Goal: Task Accomplishment & Management: Use online tool/utility

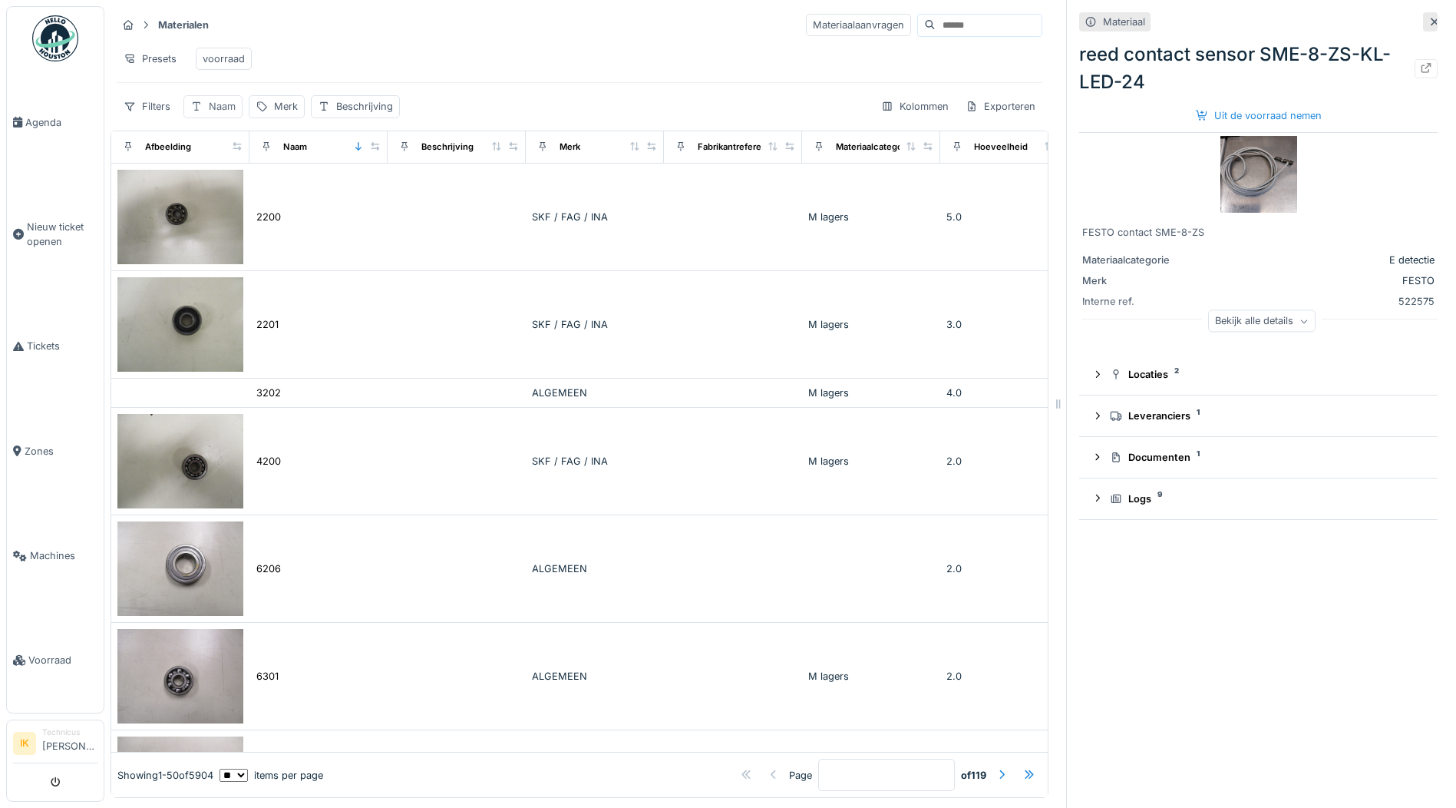
click at [217, 114] on div "Naam" at bounding box center [222, 106] width 27 height 15
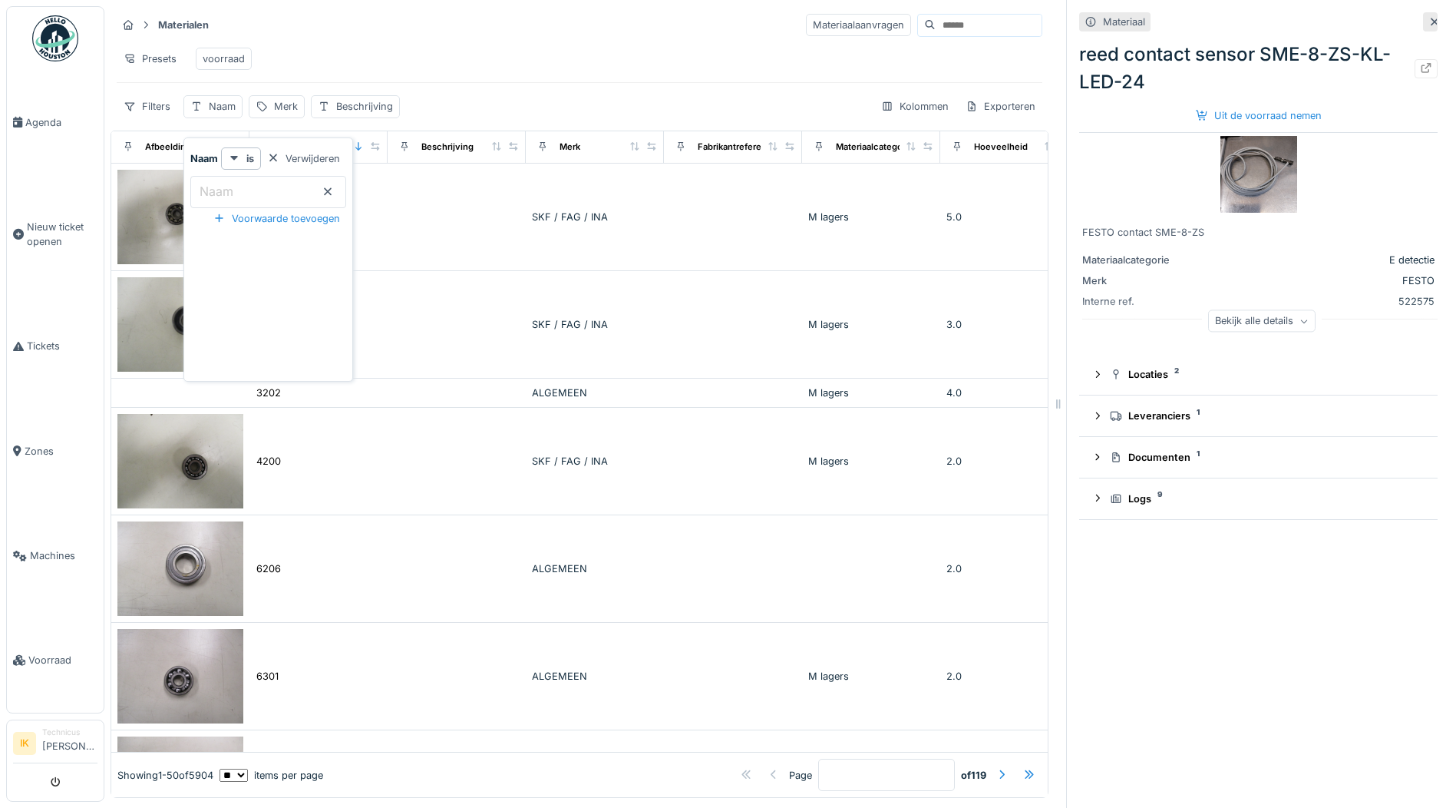
click at [209, 194] on label "Naam" at bounding box center [217, 191] width 40 height 18
click at [209, 194] on input "Naam" at bounding box center [268, 192] width 156 height 32
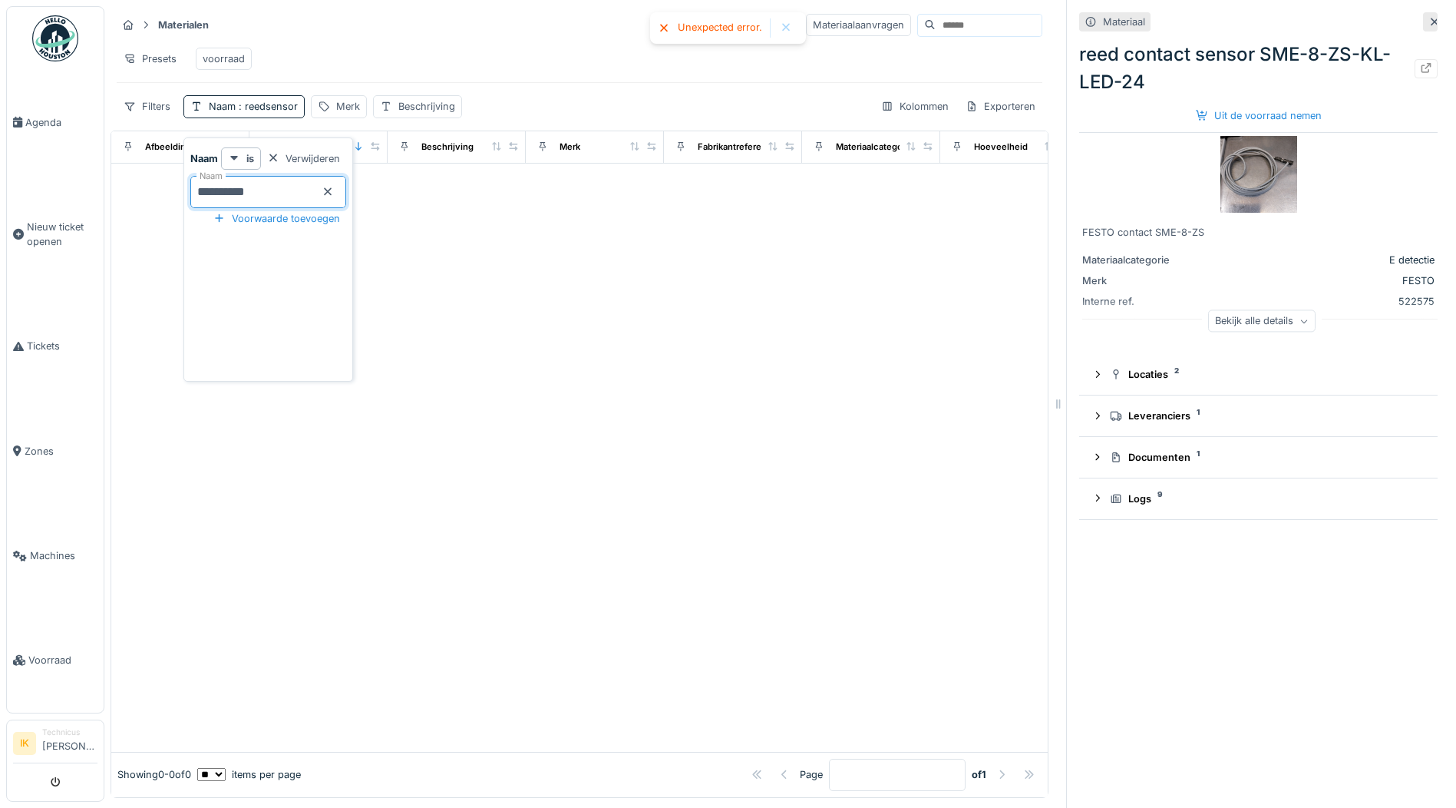
click at [286, 189] on input "**********" at bounding box center [268, 192] width 156 height 32
type input "****"
click at [399, 56] on div "Presets voorraad" at bounding box center [580, 58] width 926 height 35
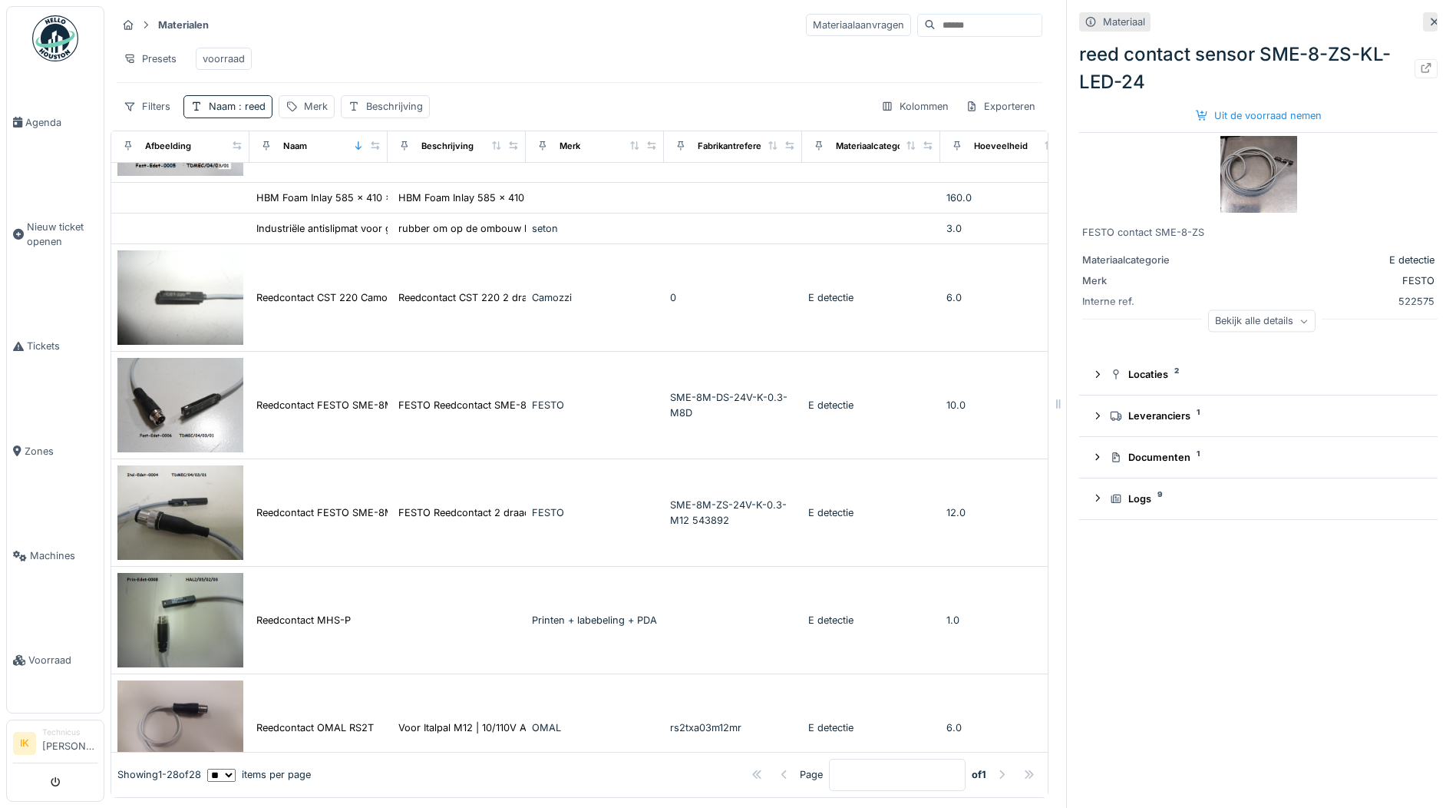
scroll to position [614, 0]
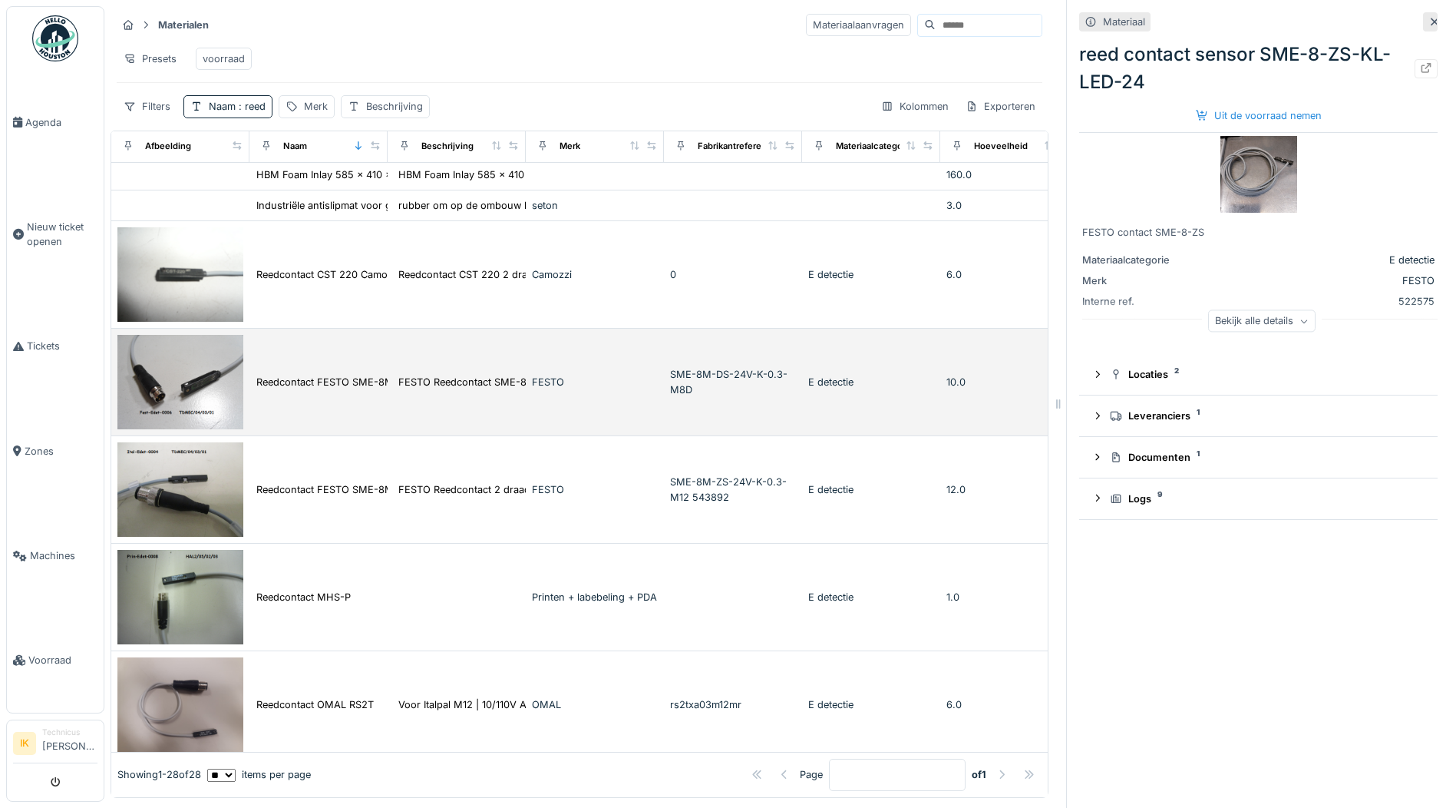
click at [204, 395] on img at bounding box center [180, 382] width 126 height 94
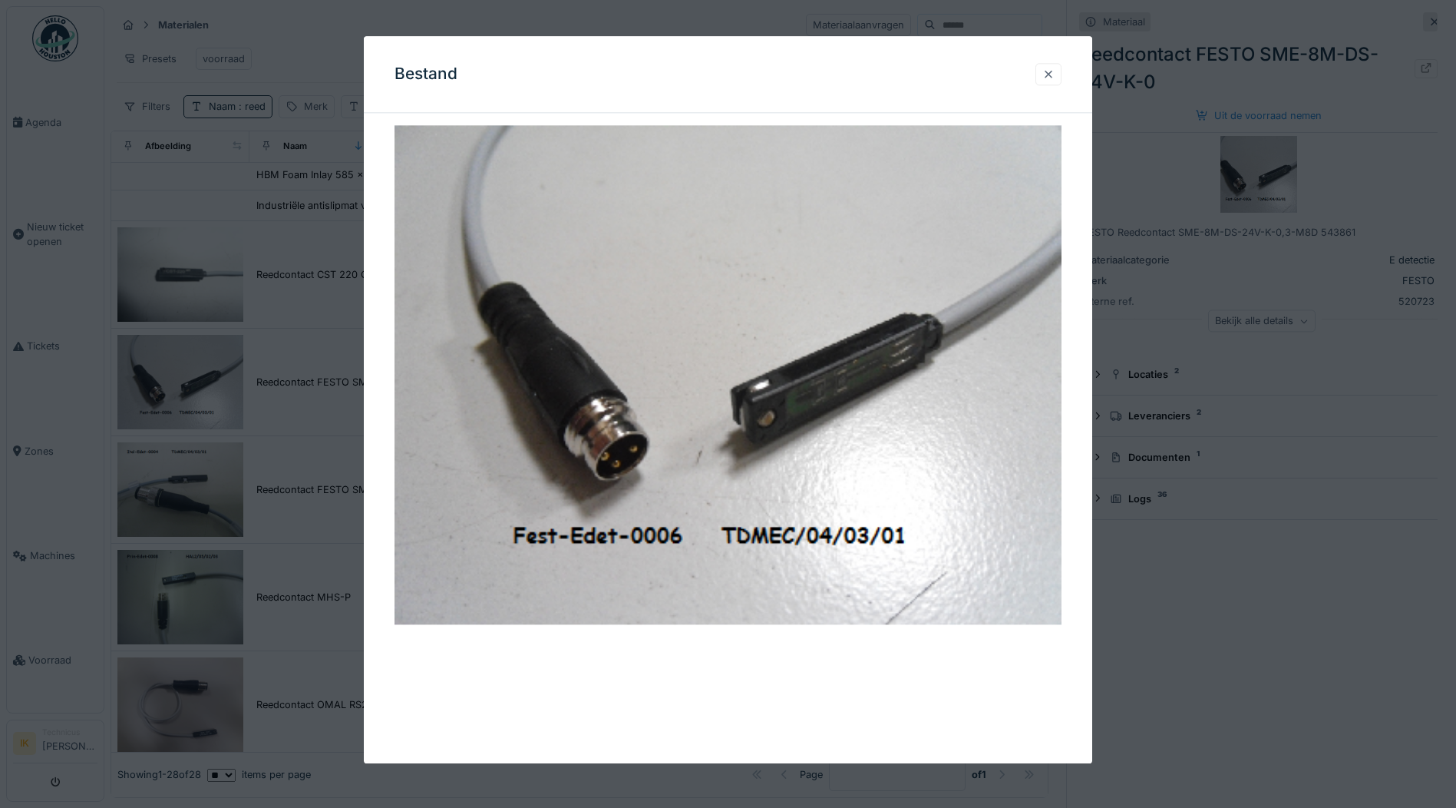
click at [1055, 74] on div at bounding box center [1048, 74] width 12 height 15
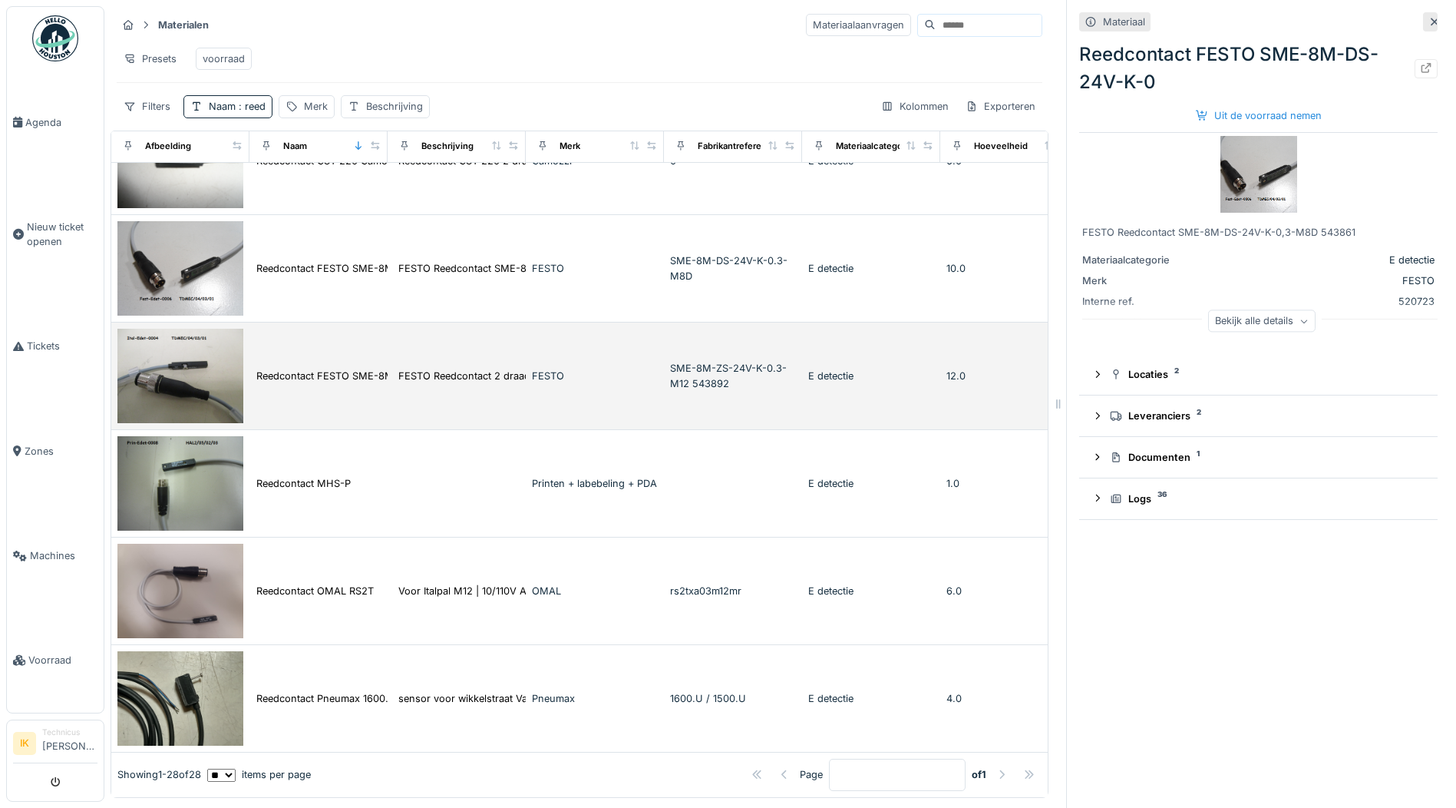
scroll to position [768, 0]
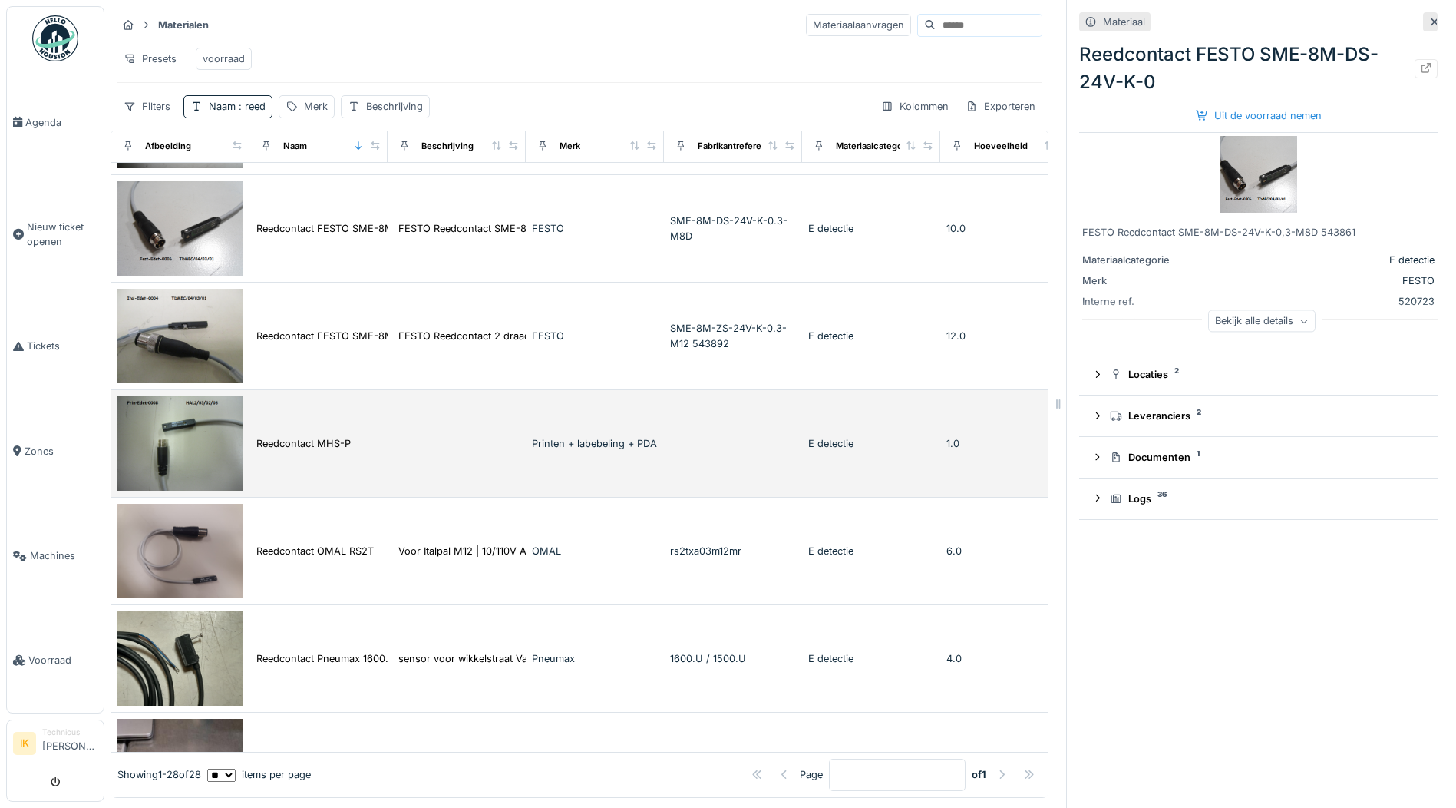
click at [180, 444] on img at bounding box center [180, 443] width 126 height 94
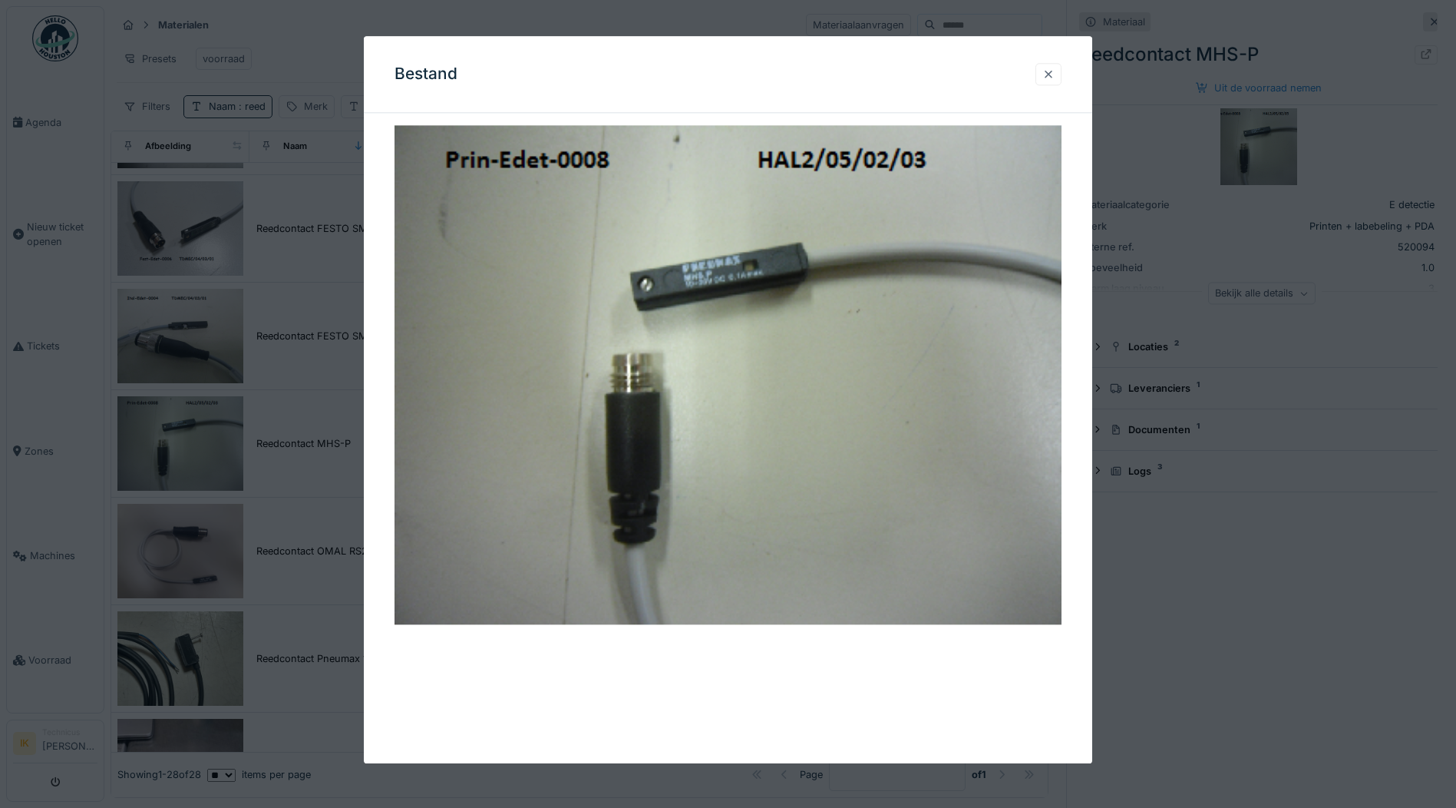
click at [1055, 73] on div at bounding box center [1048, 74] width 12 height 15
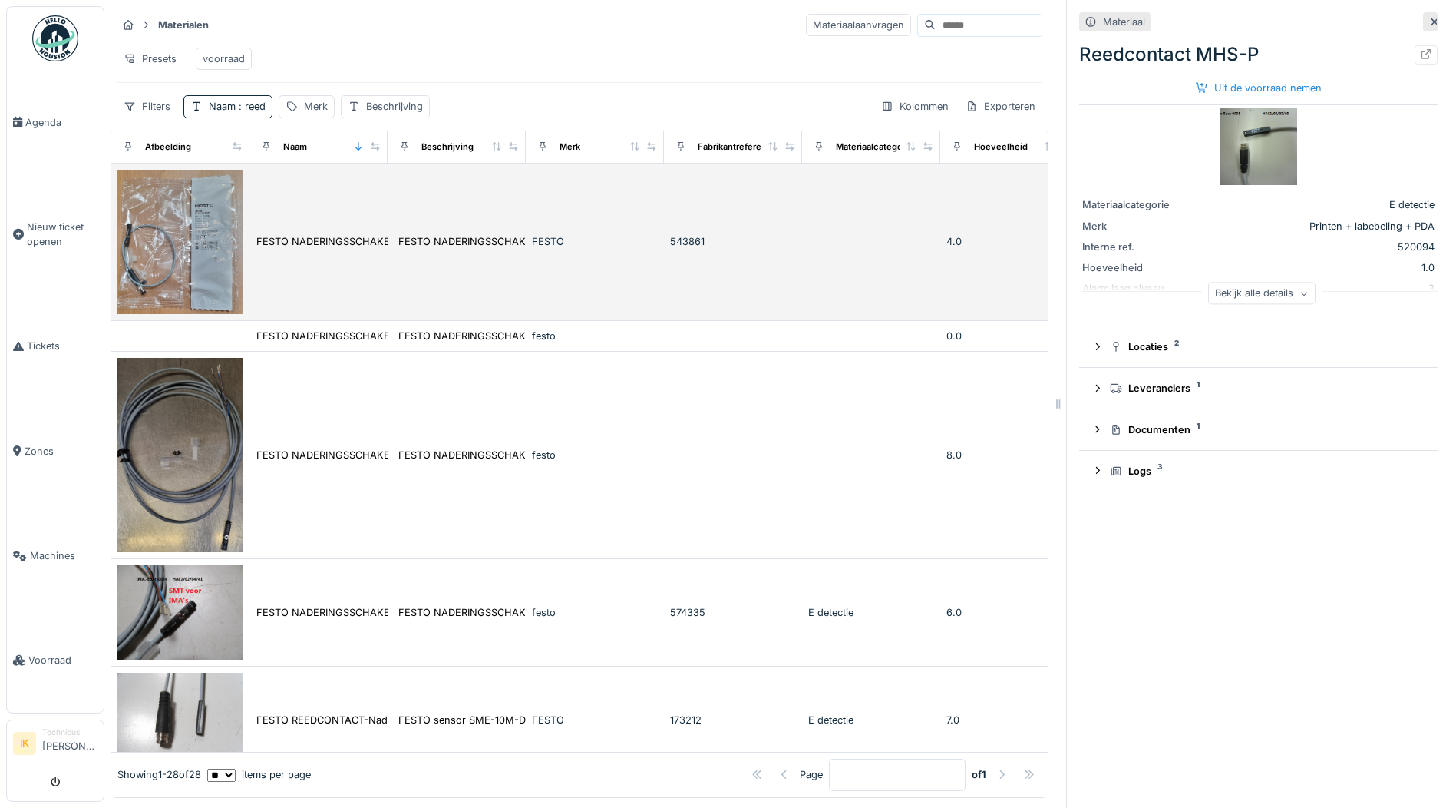
click at [216, 264] on img at bounding box center [180, 242] width 126 height 144
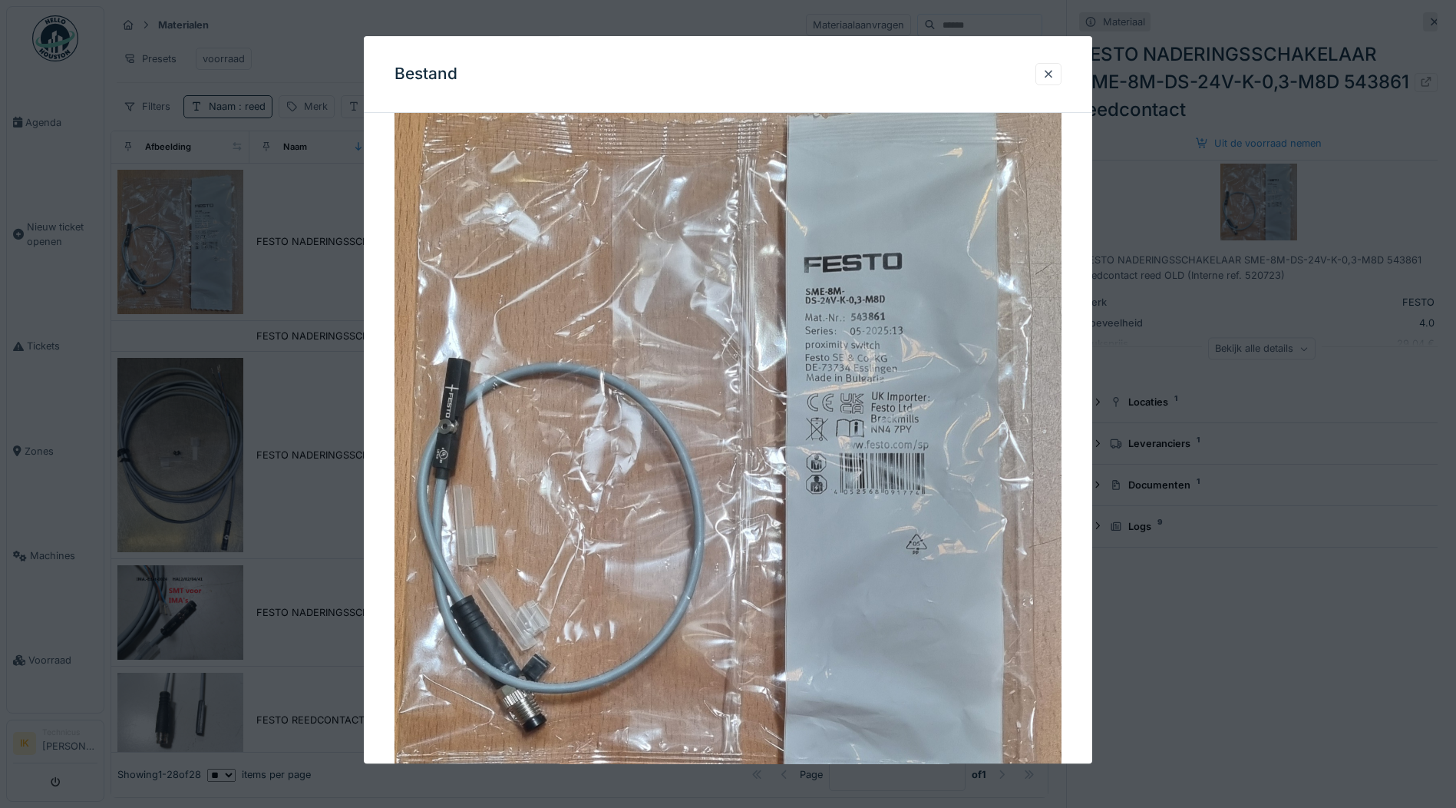
scroll to position [77, 0]
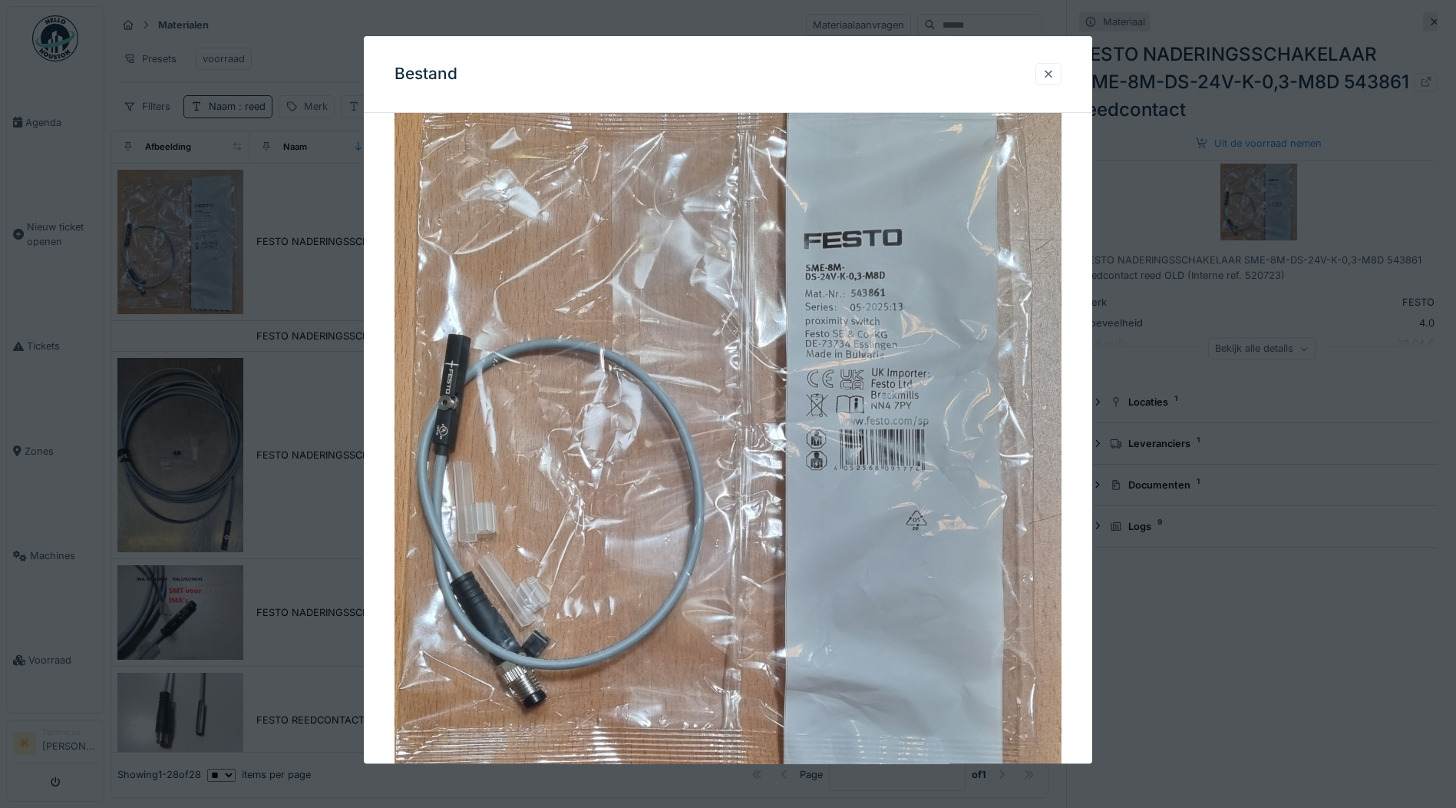
click at [1055, 71] on div at bounding box center [1048, 74] width 12 height 15
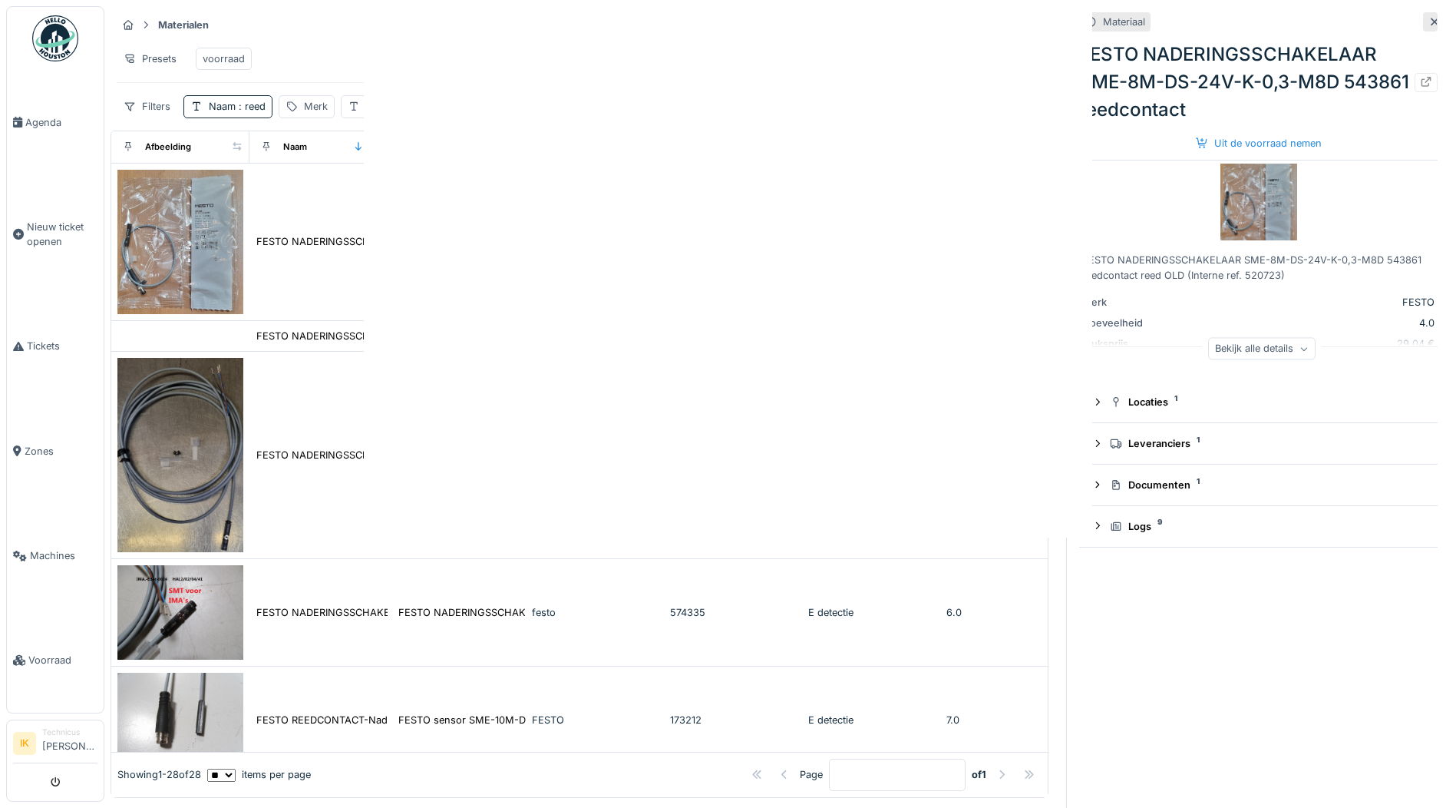
scroll to position [0, 0]
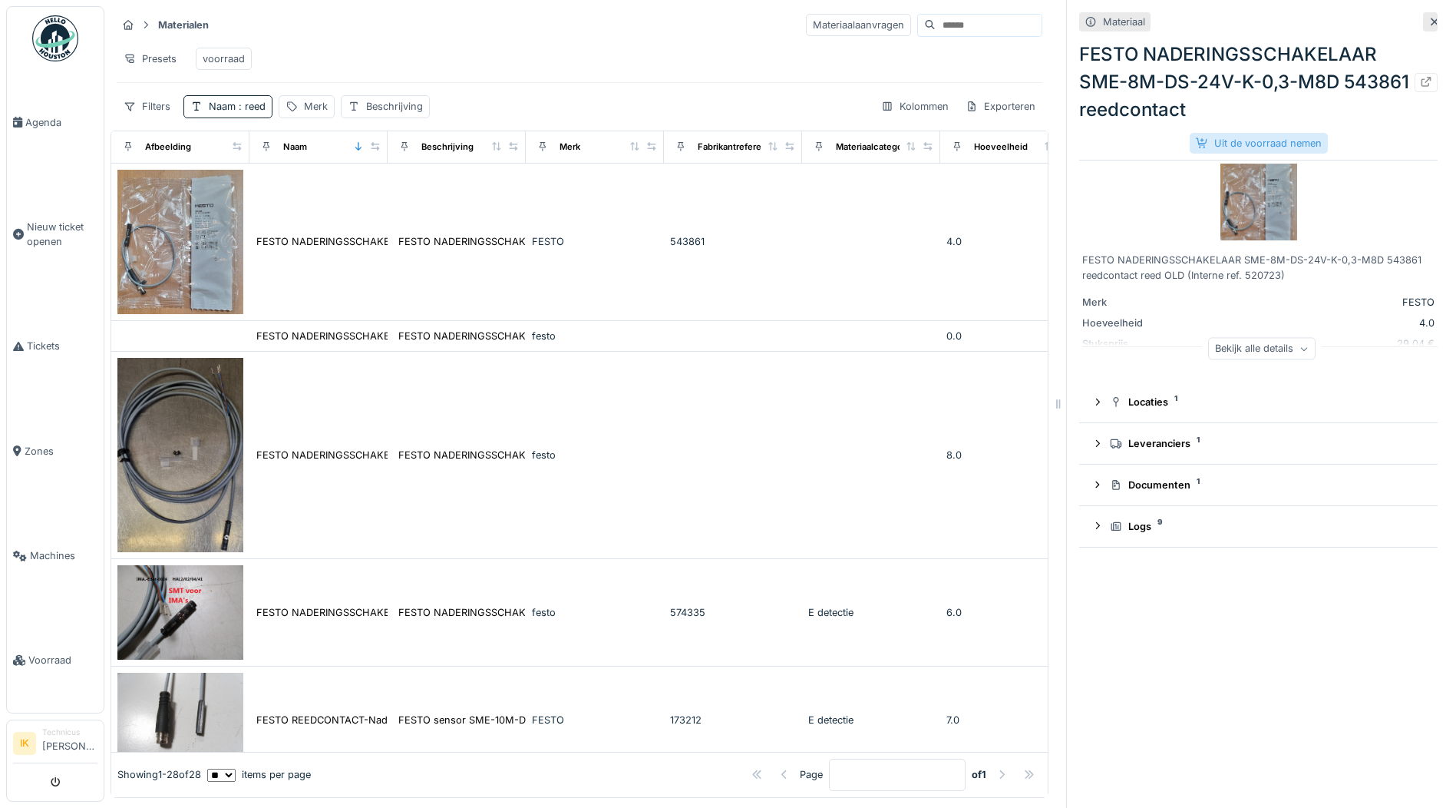
click at [1237, 145] on div "Uit de voorraad nemen" at bounding box center [1259, 143] width 138 height 21
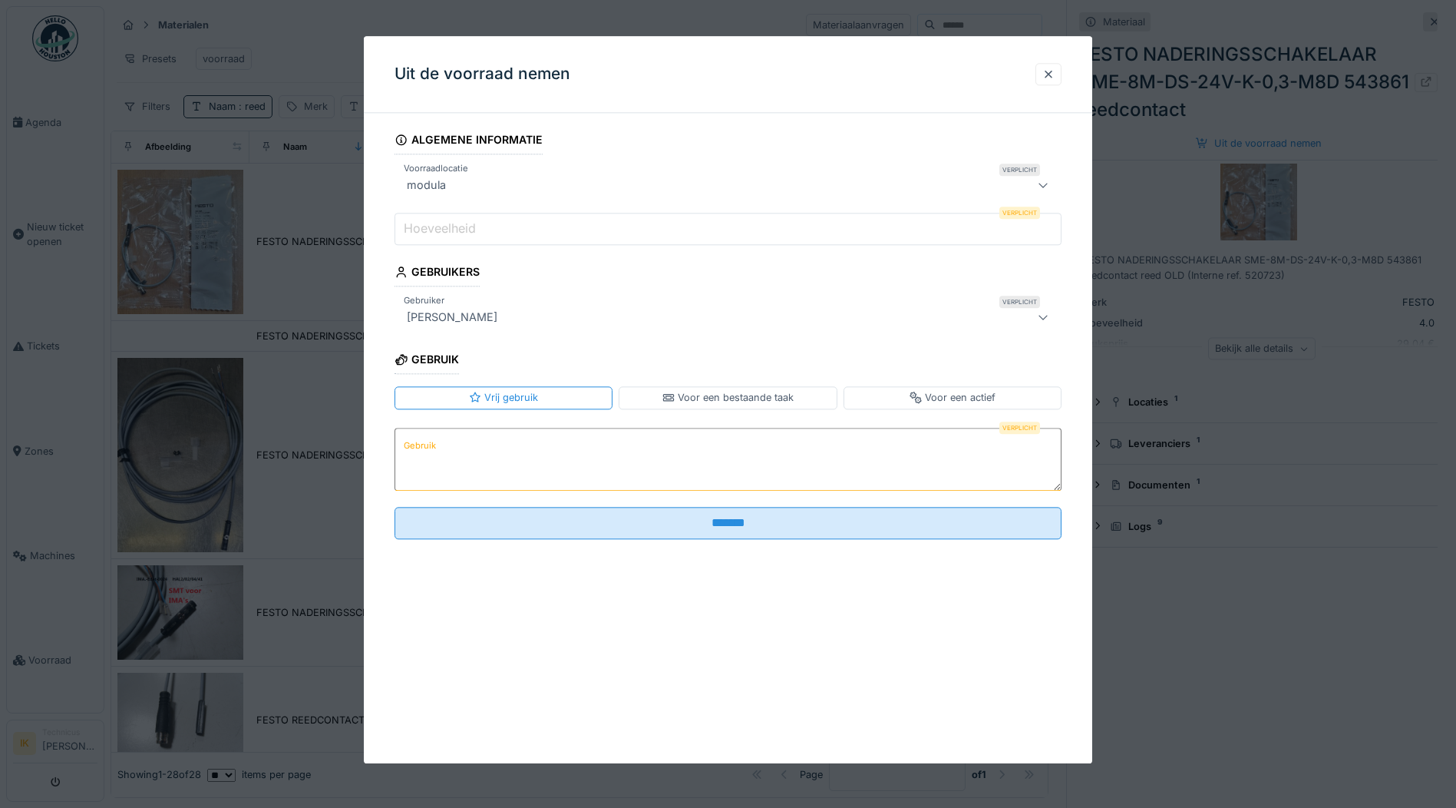
click at [494, 231] on input "Hoeveelheid" at bounding box center [728, 229] width 667 height 32
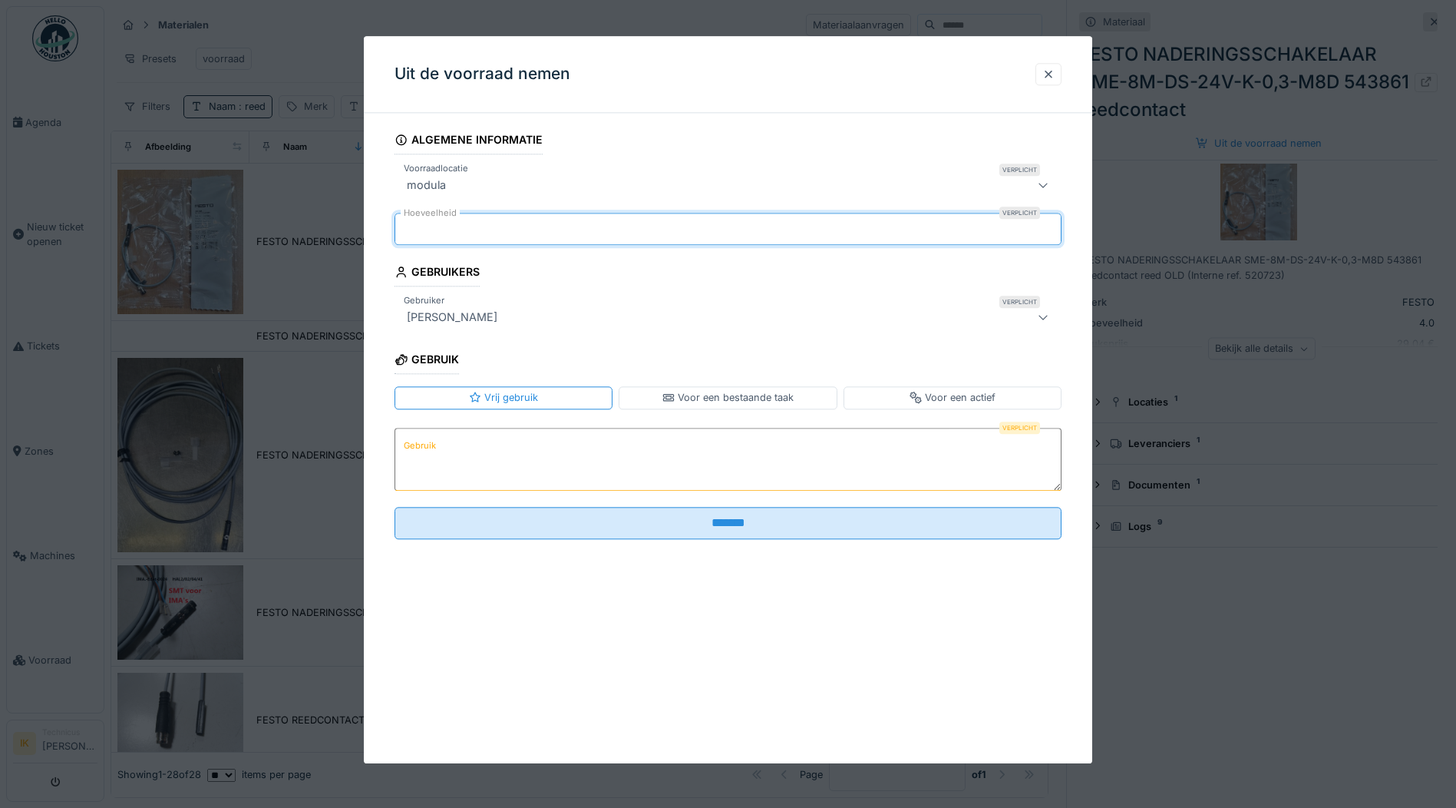
type input "*"
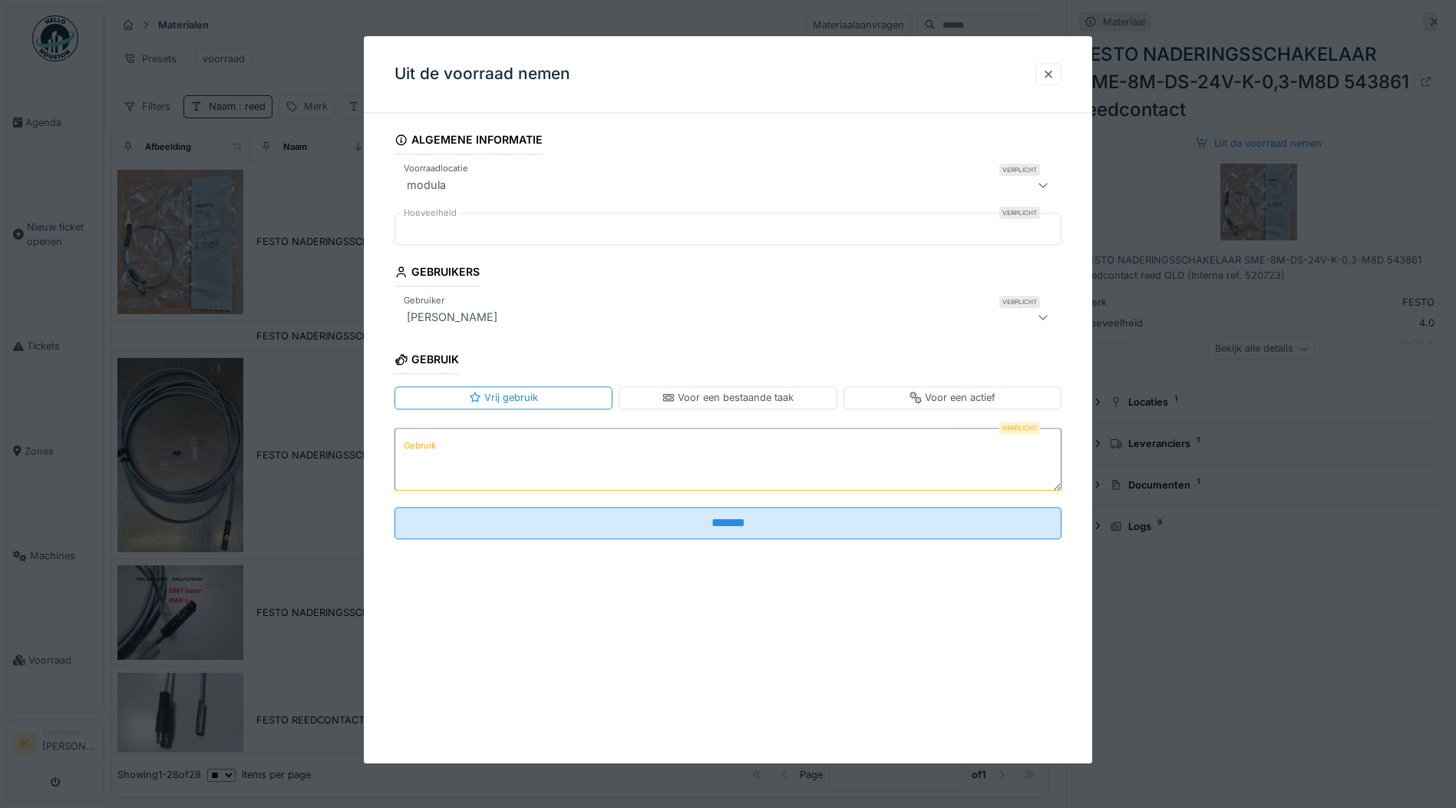
click at [423, 444] on label "Gebruik" at bounding box center [420, 445] width 38 height 19
click at [423, 444] on textarea "Gebruik" at bounding box center [728, 459] width 667 height 63
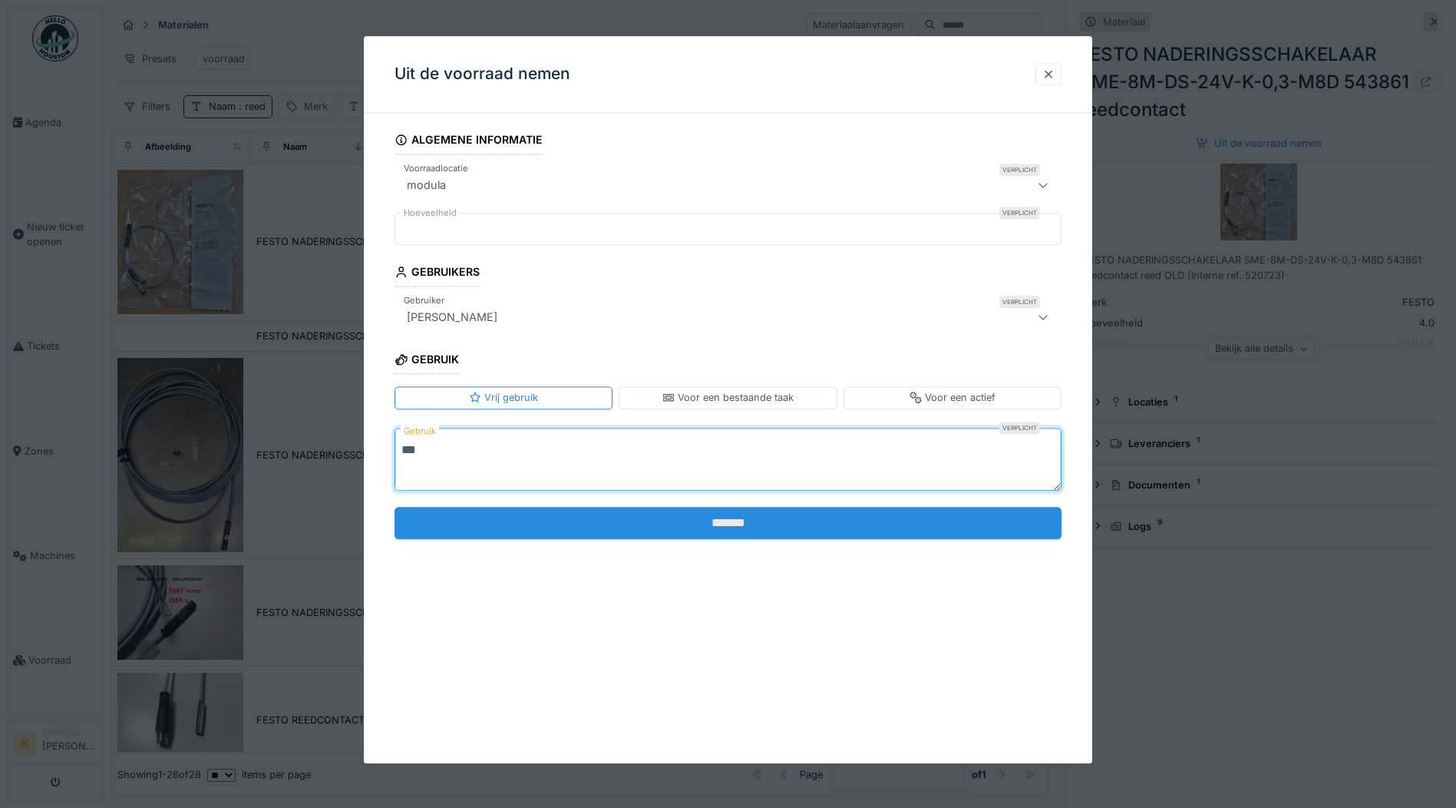
type textarea "***"
click at [677, 517] on input "*******" at bounding box center [728, 523] width 667 height 32
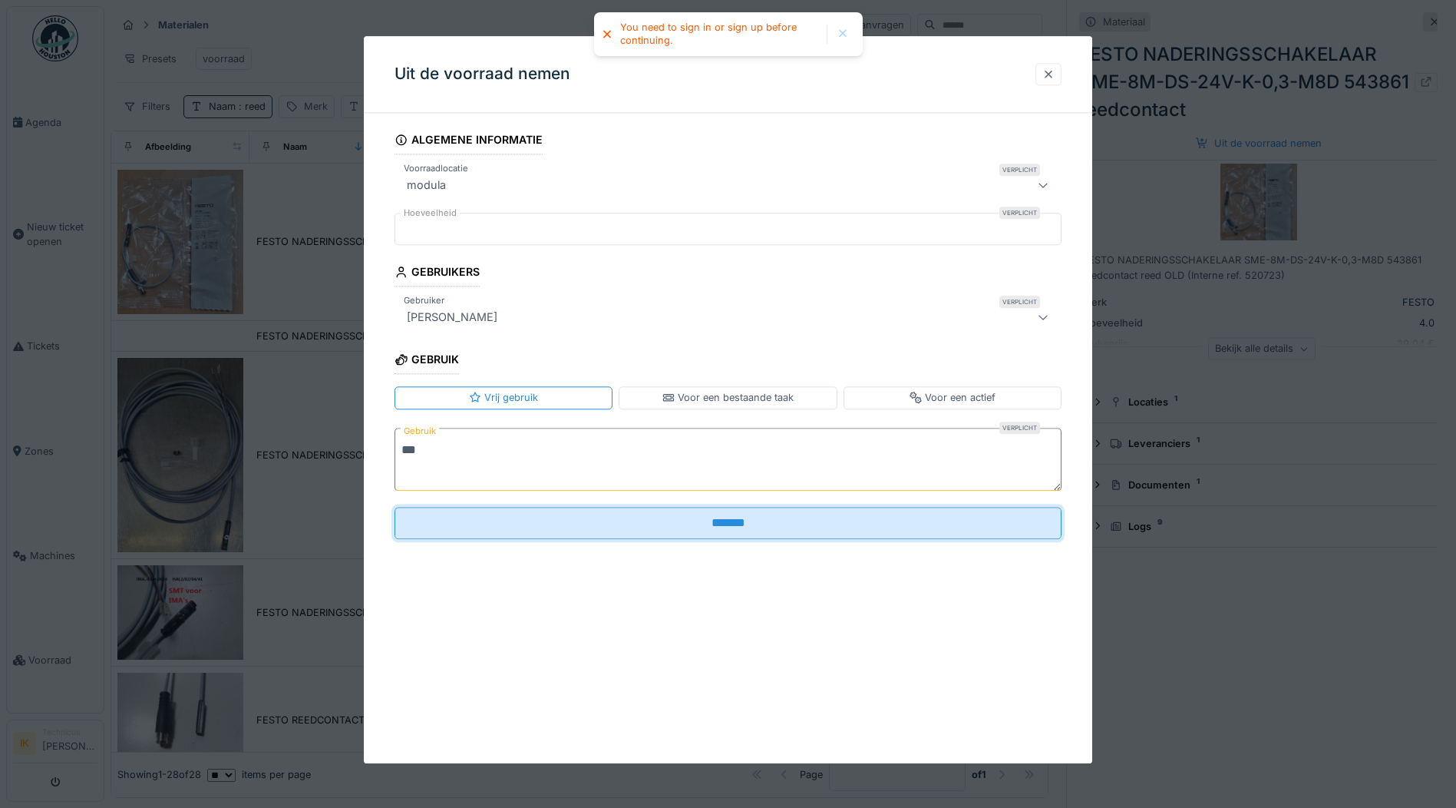
click at [1049, 73] on div at bounding box center [1048, 74] width 12 height 15
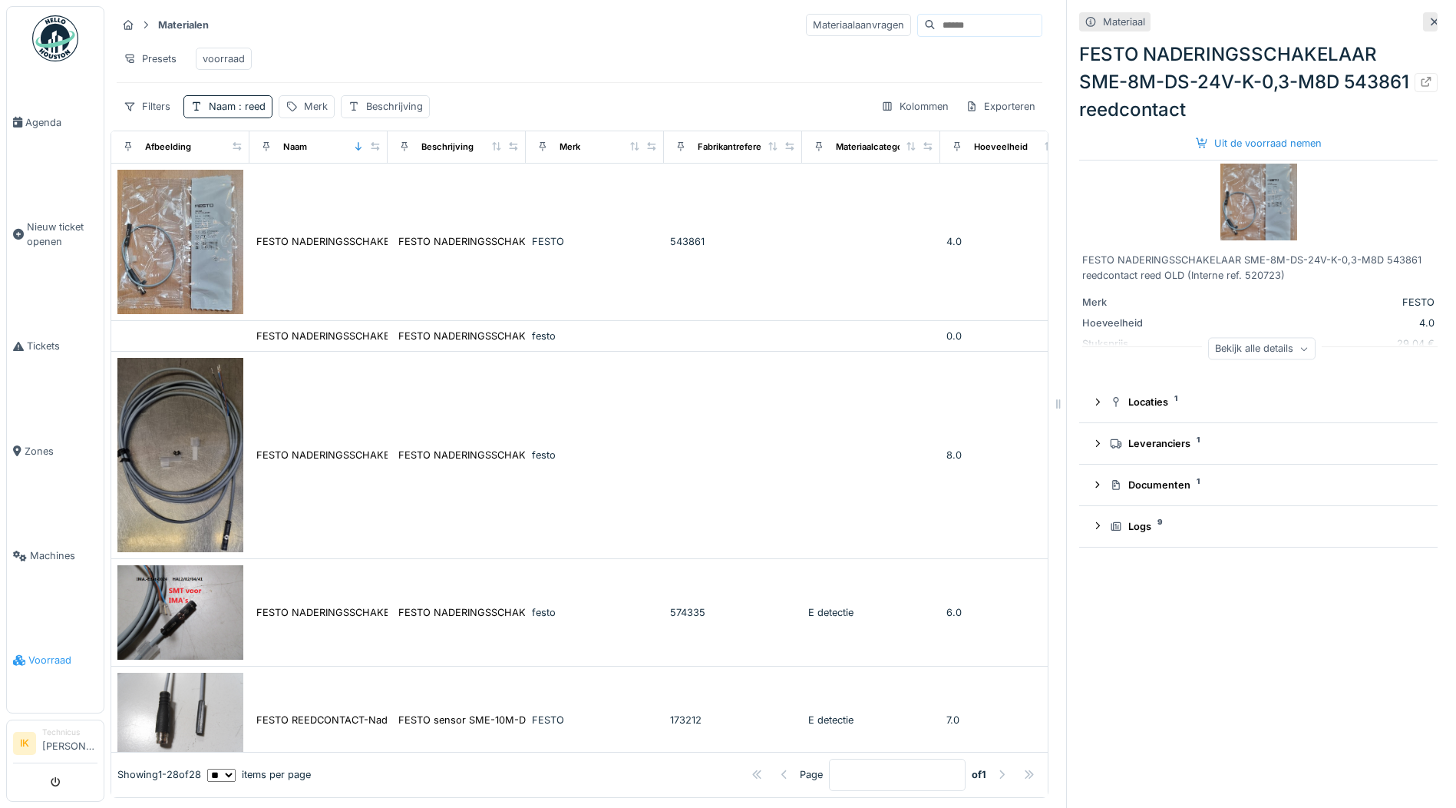
click at [57, 653] on span "Voorraad" at bounding box center [62, 660] width 69 height 15
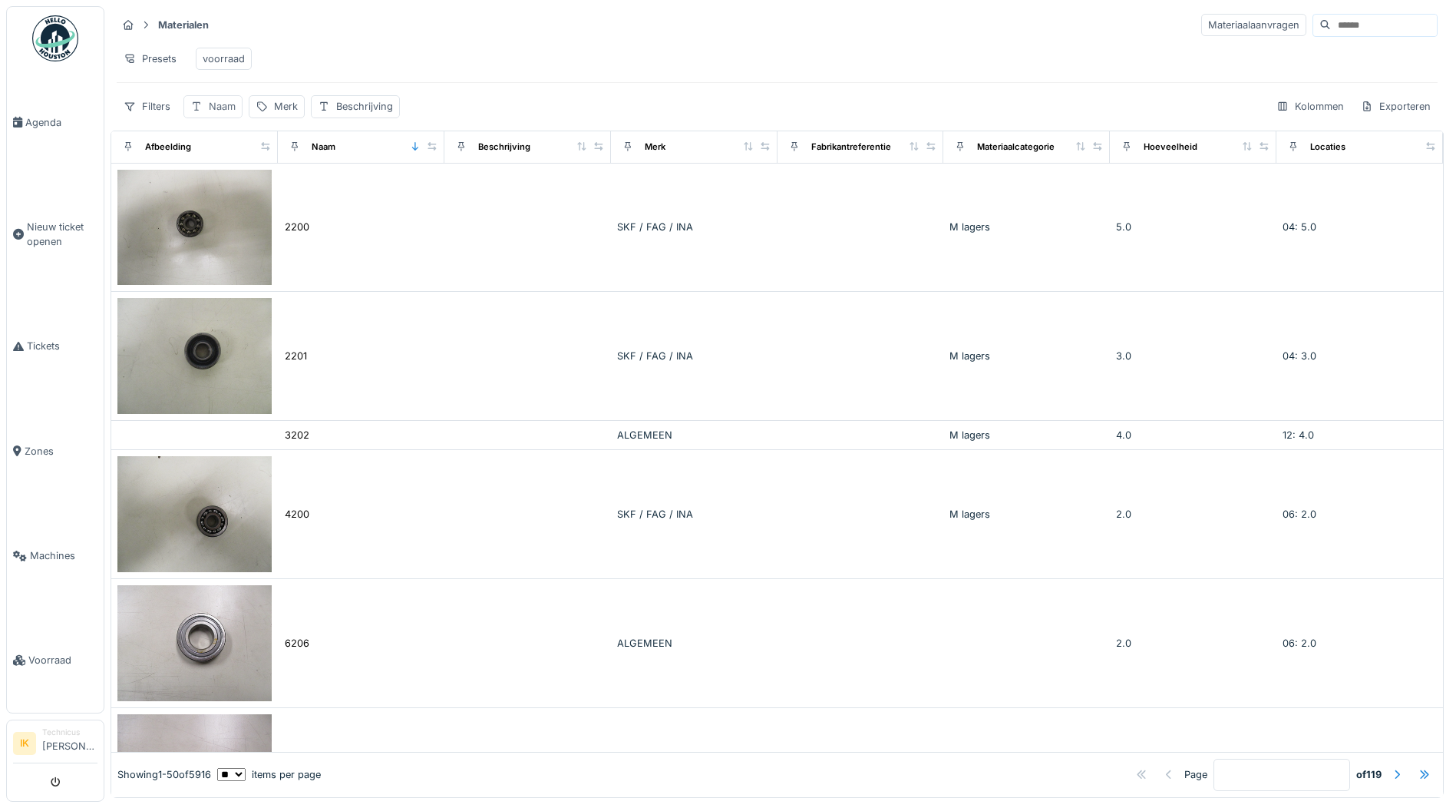
click at [210, 114] on div "Naam" at bounding box center [222, 106] width 27 height 15
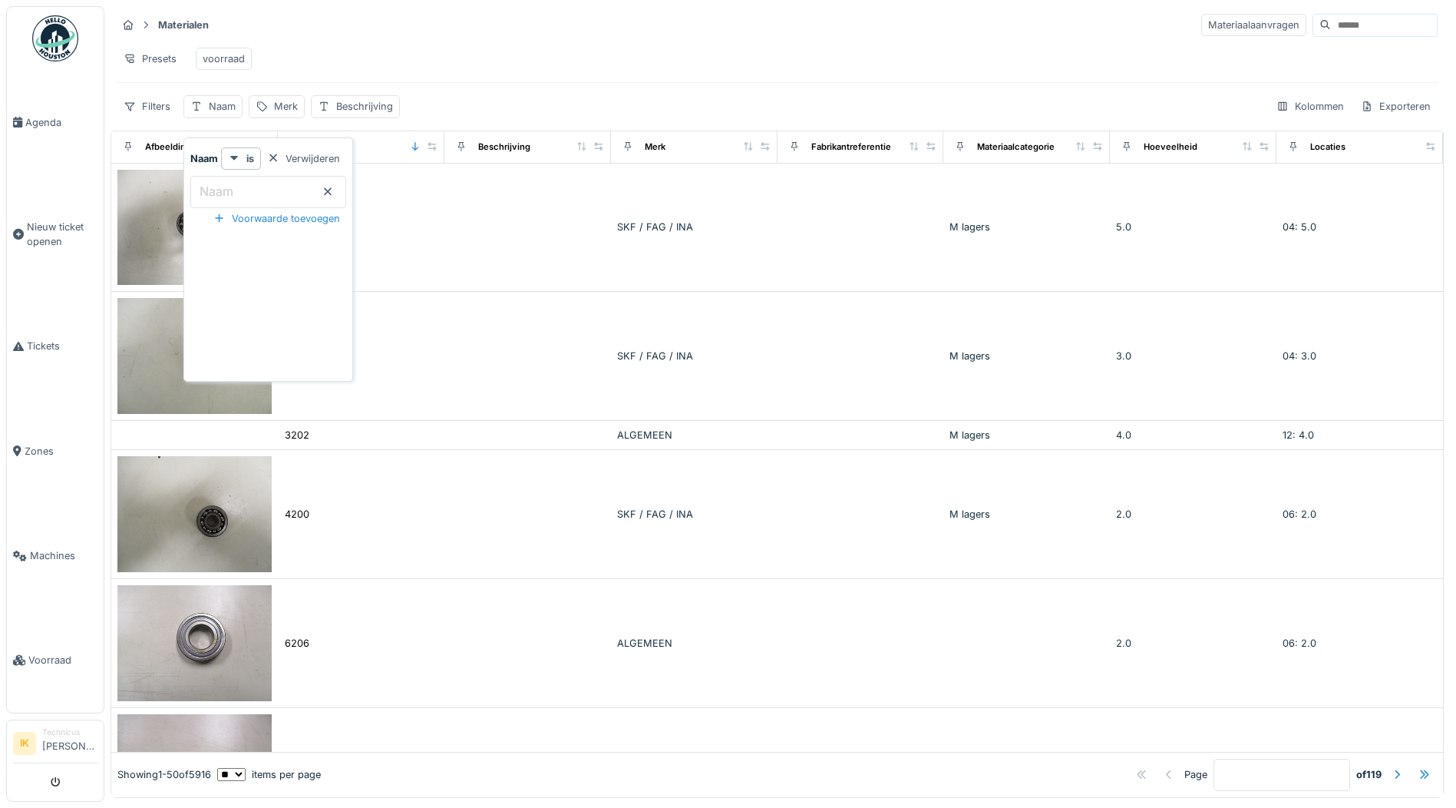
click at [227, 186] on label "Naam" at bounding box center [217, 191] width 40 height 18
click at [227, 186] on input "Naam" at bounding box center [268, 192] width 156 height 32
type input "****"
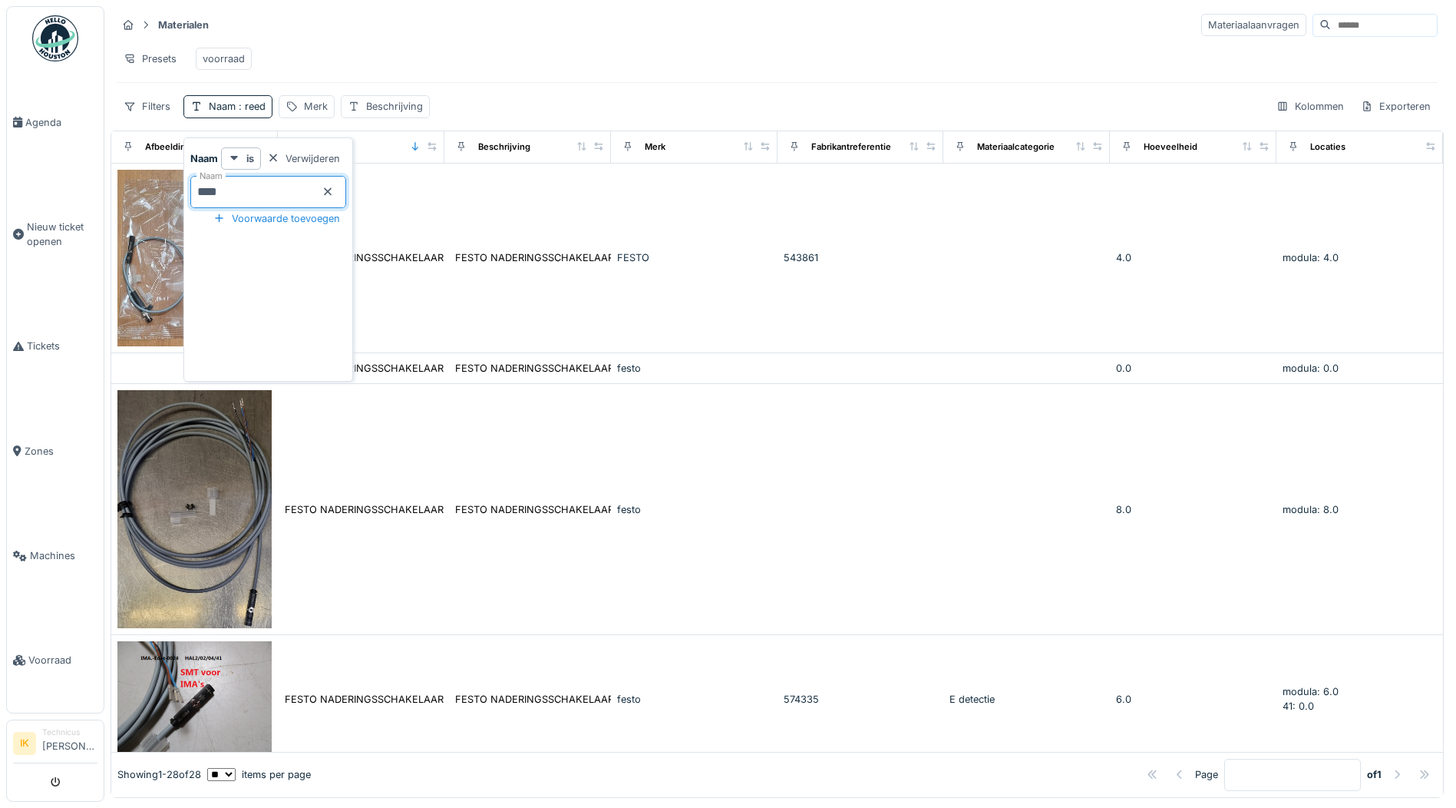
click at [497, 52] on div "Presets voorraad" at bounding box center [777, 58] width 1321 height 35
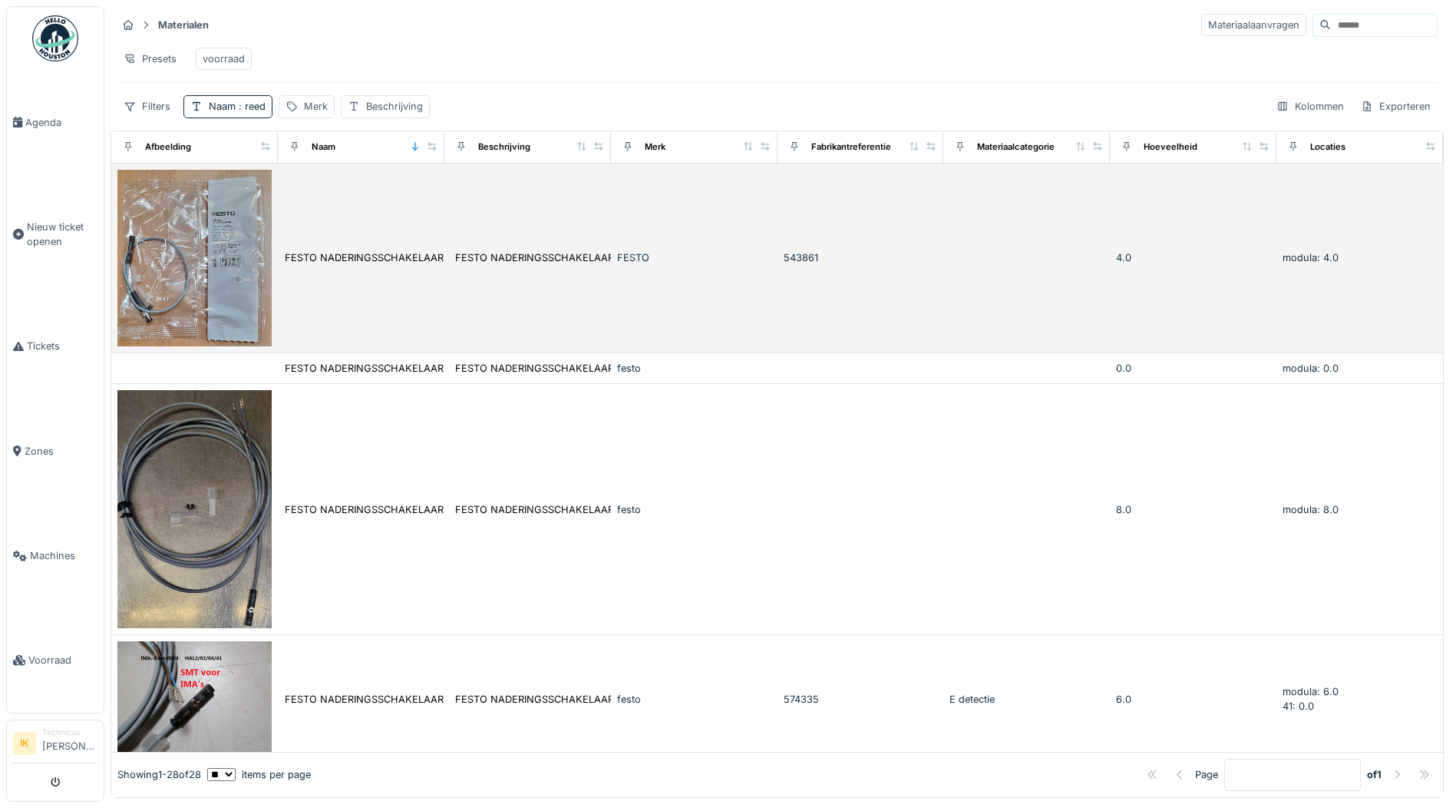
click at [235, 256] on img at bounding box center [194, 258] width 154 height 177
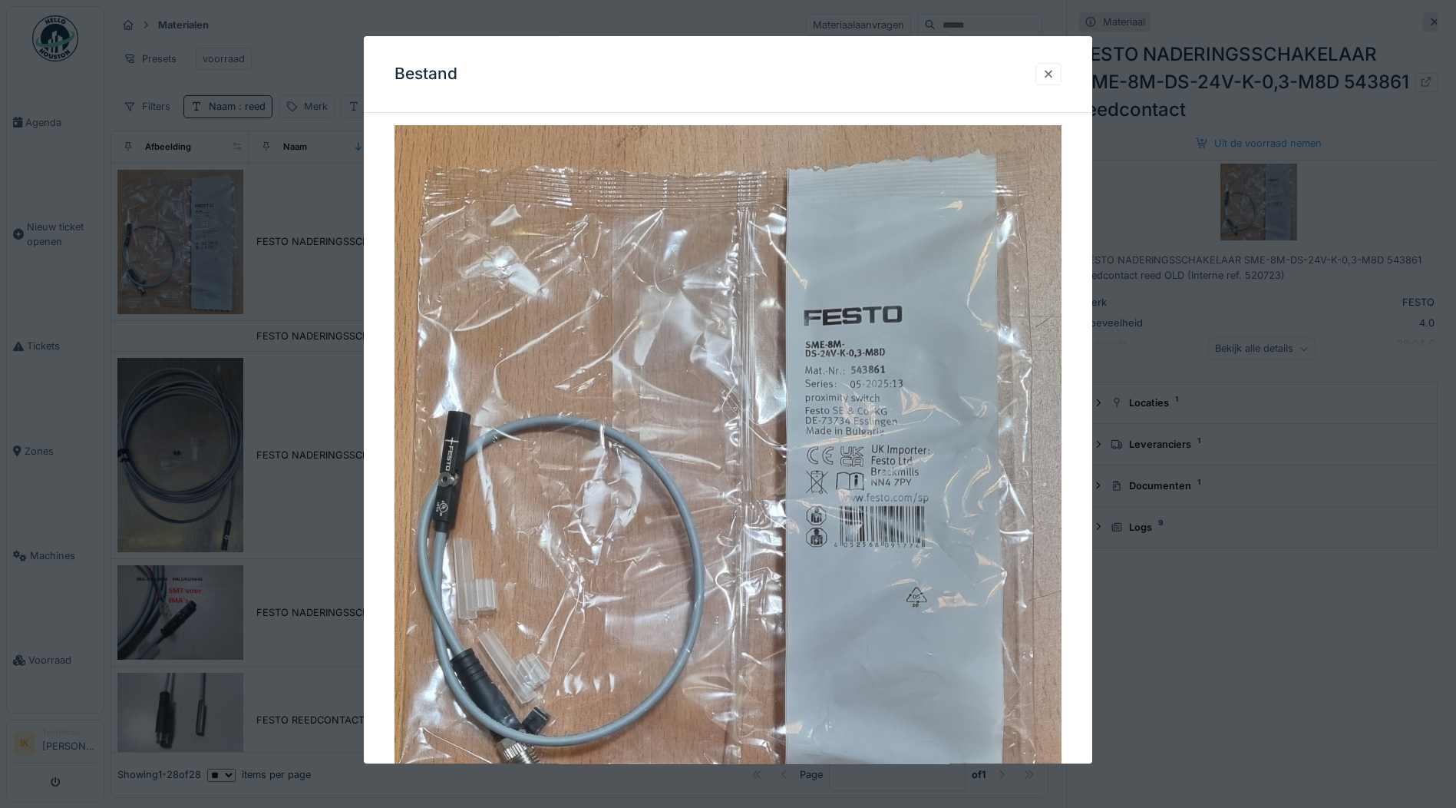
click at [1055, 73] on div at bounding box center [1048, 74] width 12 height 15
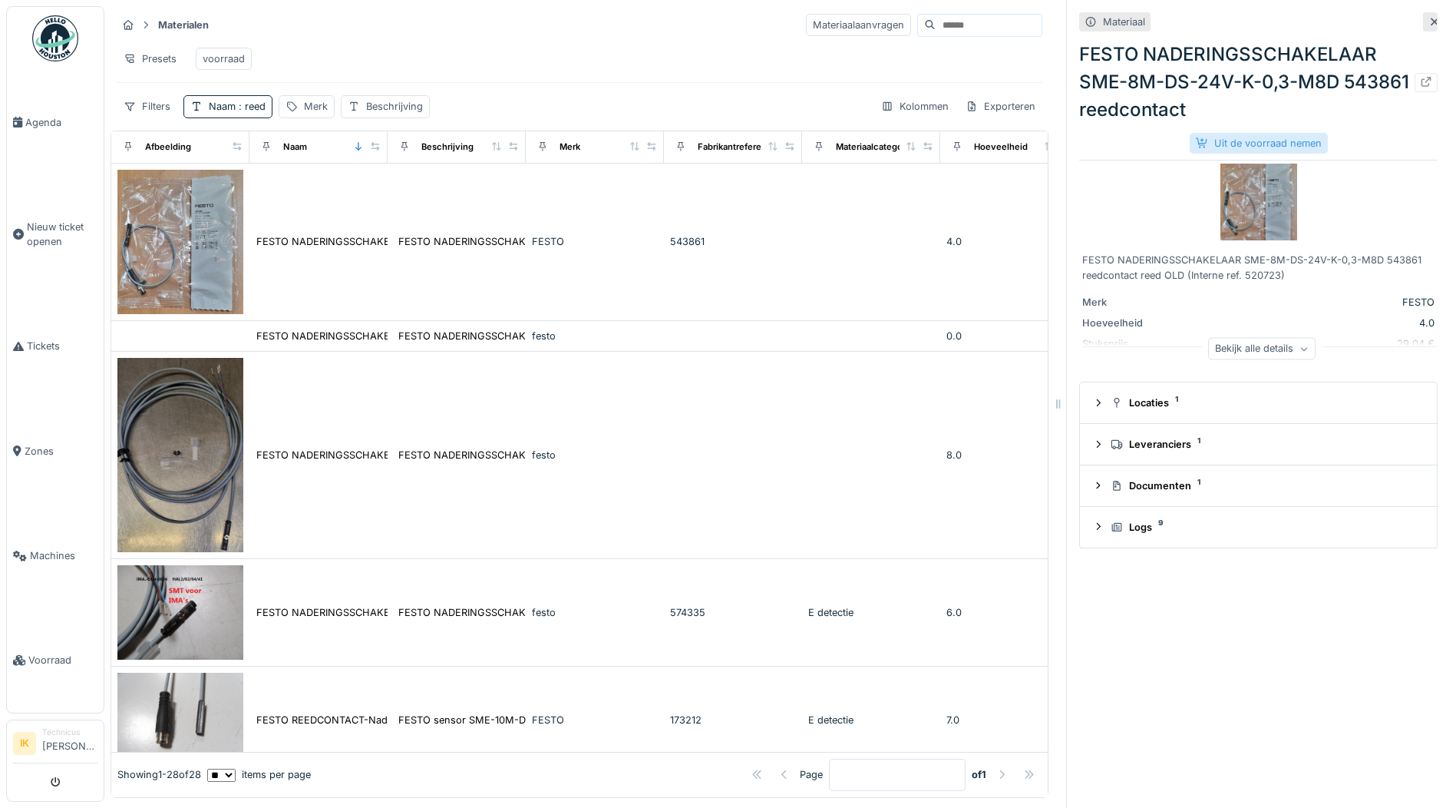
click at [1203, 141] on div "Uit de voorraad nemen" at bounding box center [1259, 143] width 138 height 21
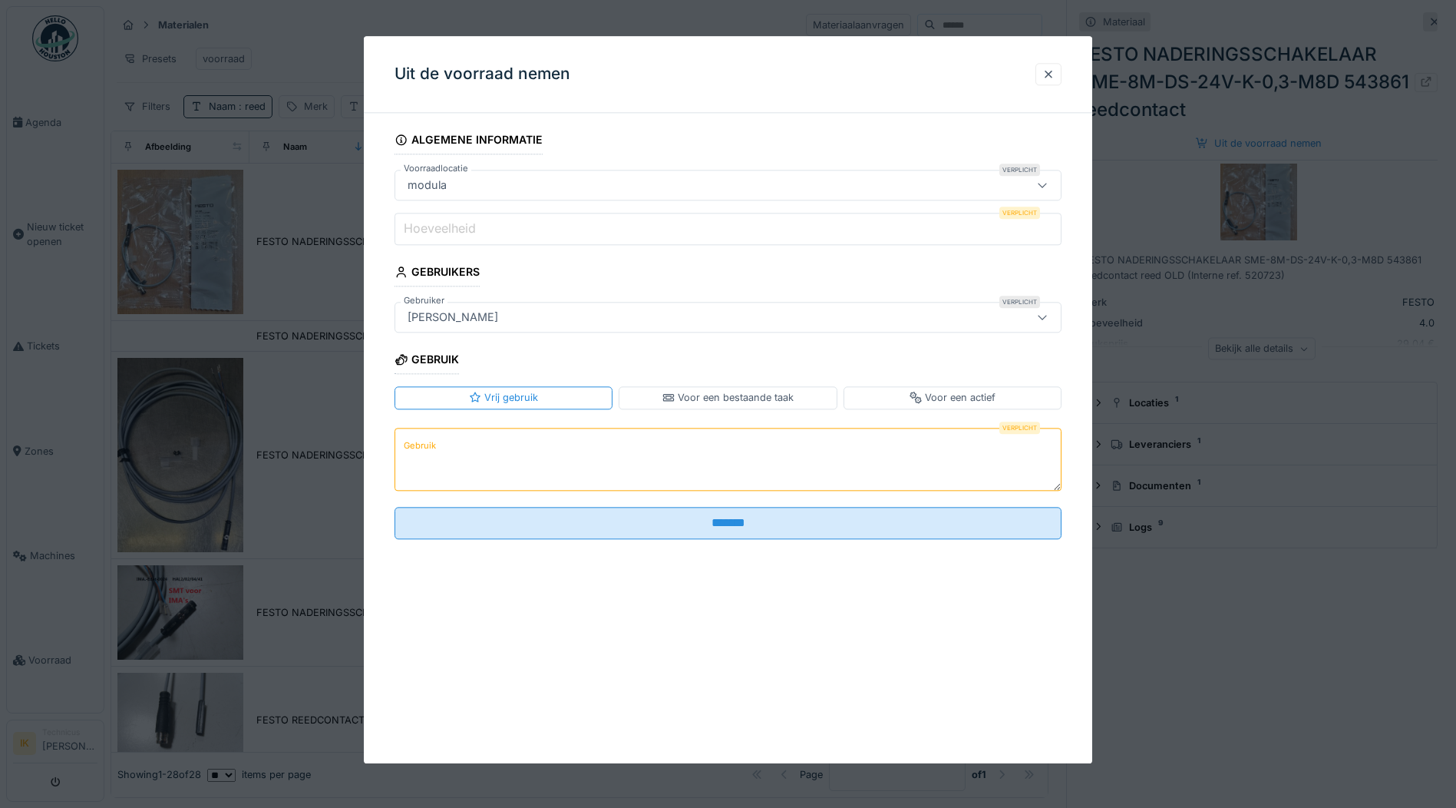
click at [462, 223] on label "Hoeveelheid" at bounding box center [440, 229] width 78 height 18
click at [462, 223] on input "Hoeveelheid" at bounding box center [728, 229] width 667 height 32
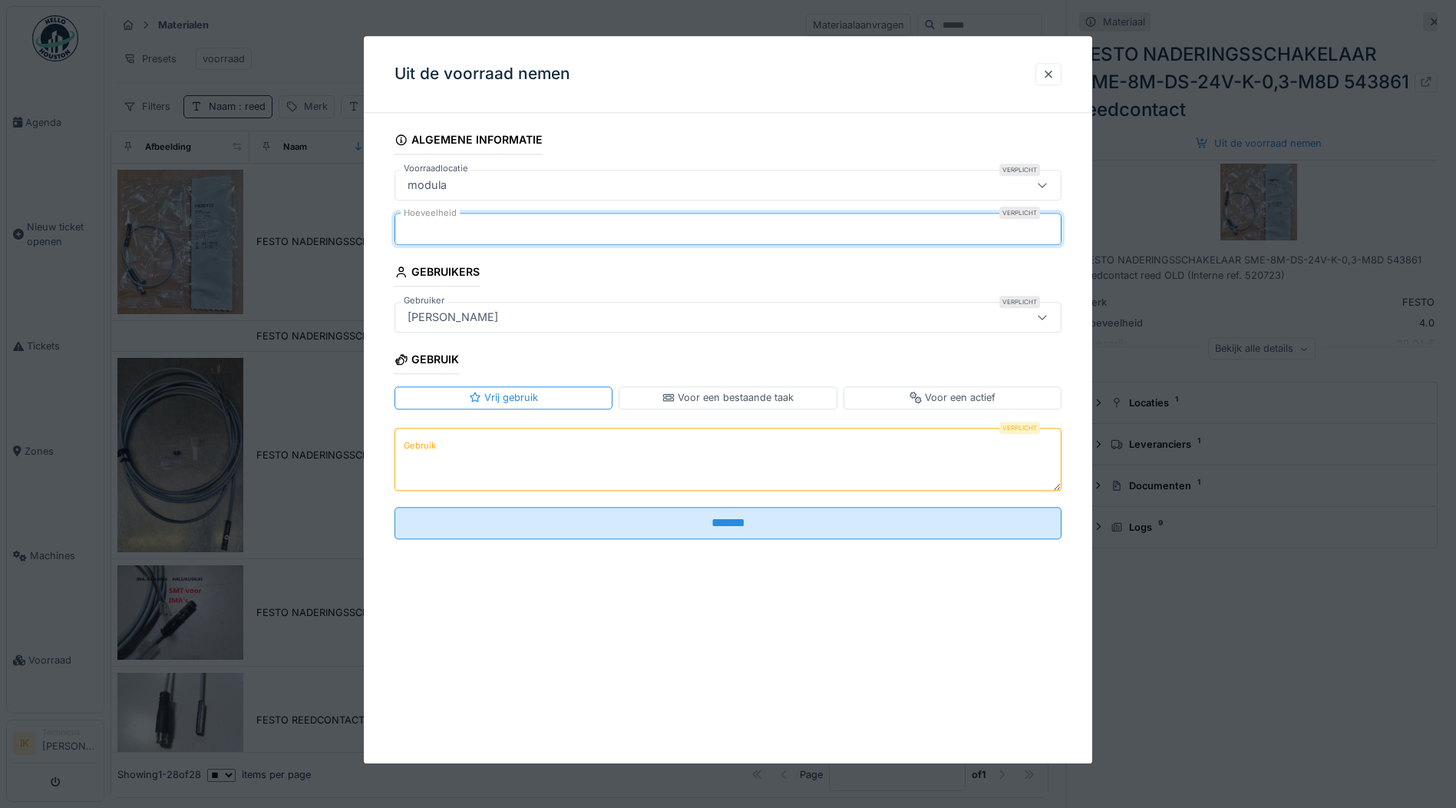
type input "*"
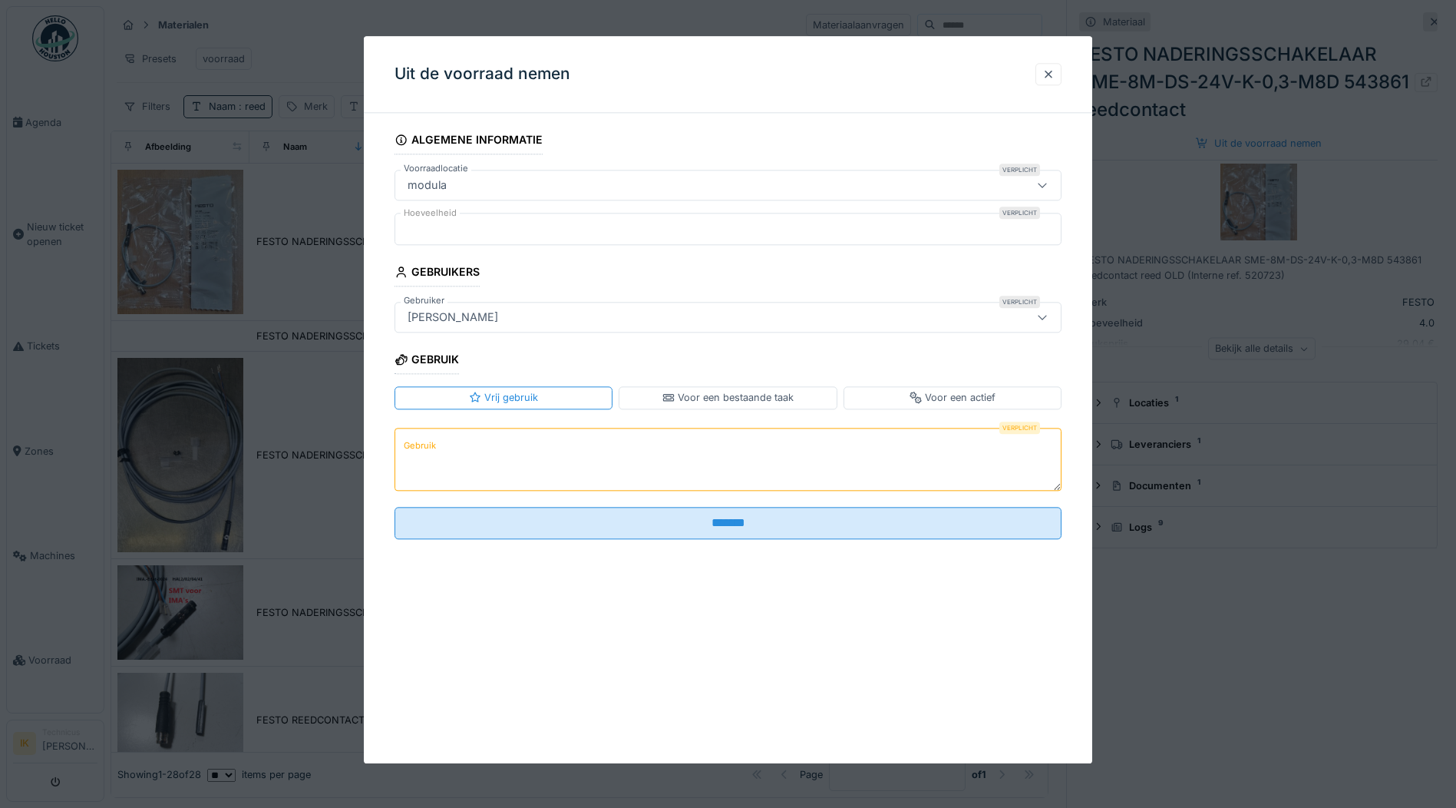
click at [426, 441] on label "Gebruik" at bounding box center [420, 445] width 38 height 19
click at [426, 441] on textarea "Gebruik" at bounding box center [728, 459] width 667 height 63
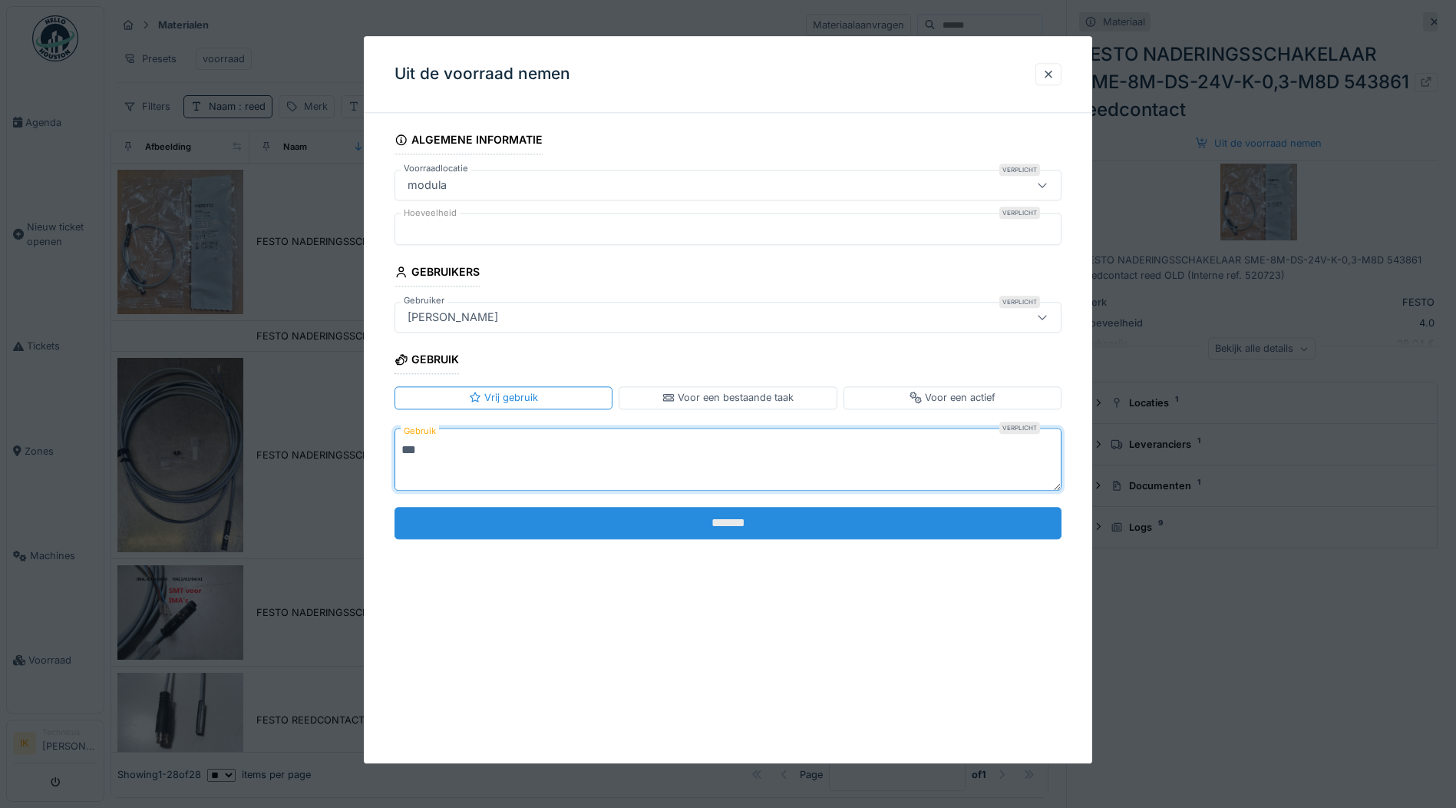
type textarea "***"
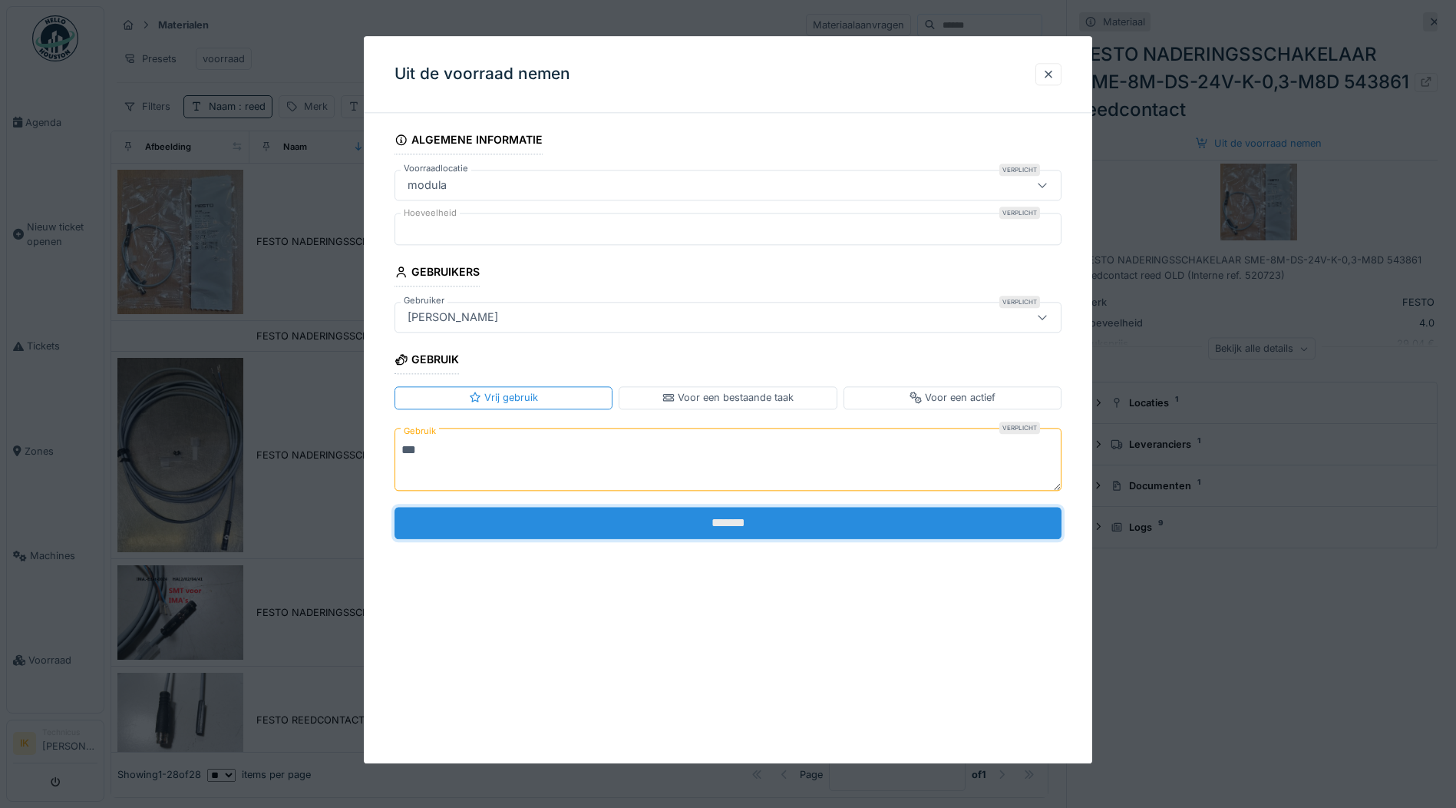
click at [735, 522] on input "*******" at bounding box center [728, 523] width 667 height 32
